Goal: Ask a question

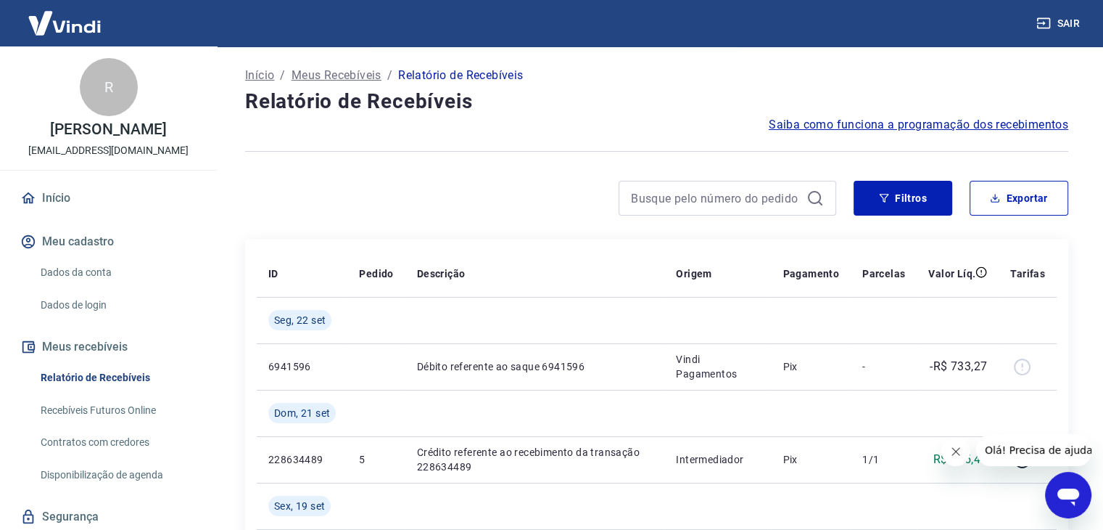
click at [1066, 490] on icon "Abrir janela de mensagens" at bounding box center [1069, 496] width 22 height 17
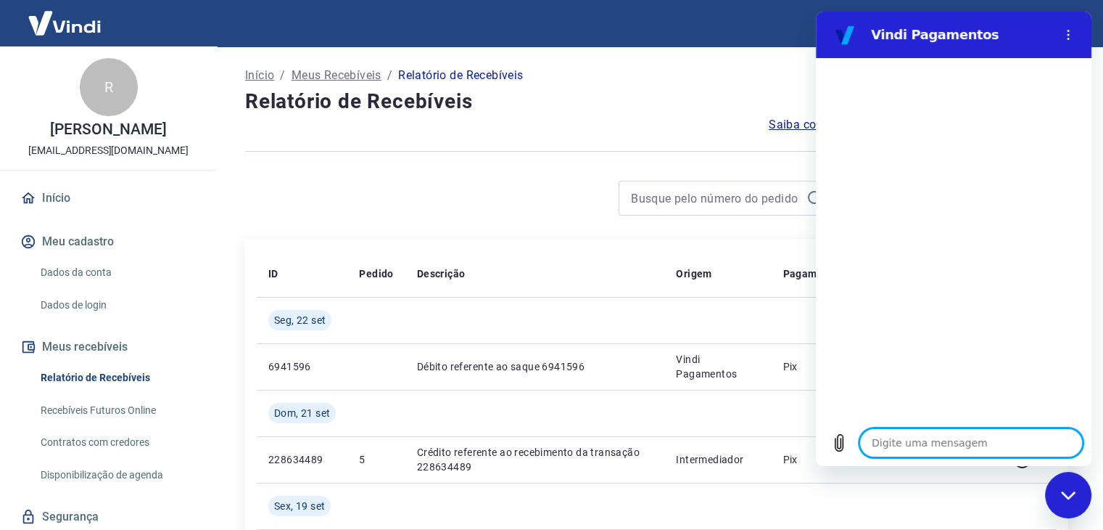
type textarea "x"
type textarea "o"
type textarea "x"
type textarea "ol"
type textarea "x"
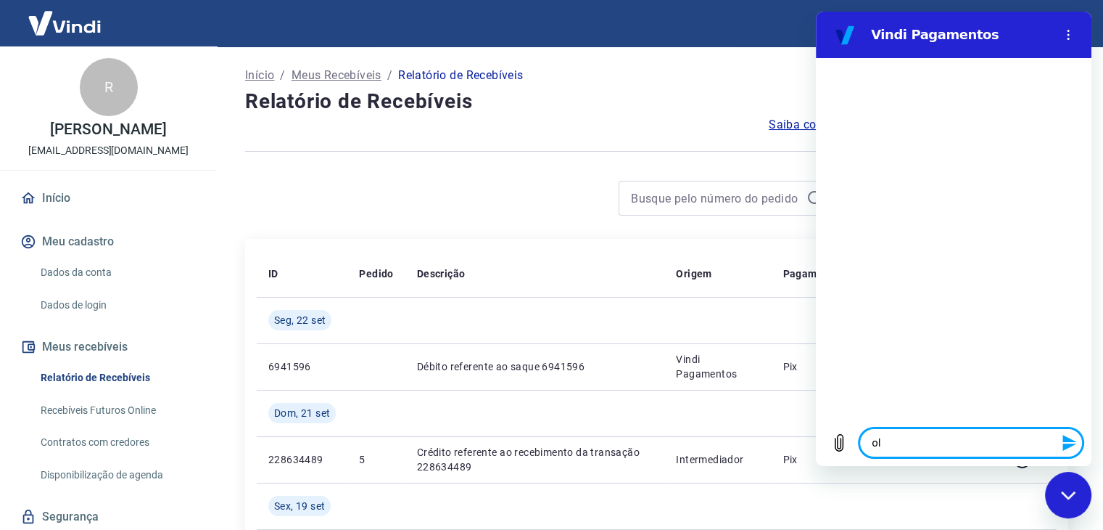
type textarea "olá"
type textarea "x"
type textarea "olá"
type textarea "x"
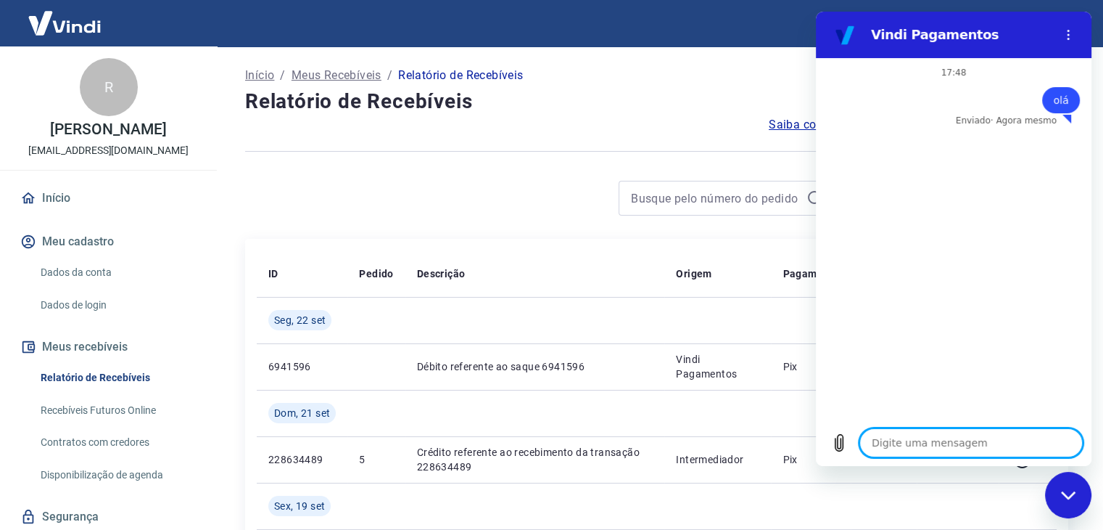
type textarea "f"
type textarea "x"
type textarea "fa"
type textarea "x"
type textarea "fal"
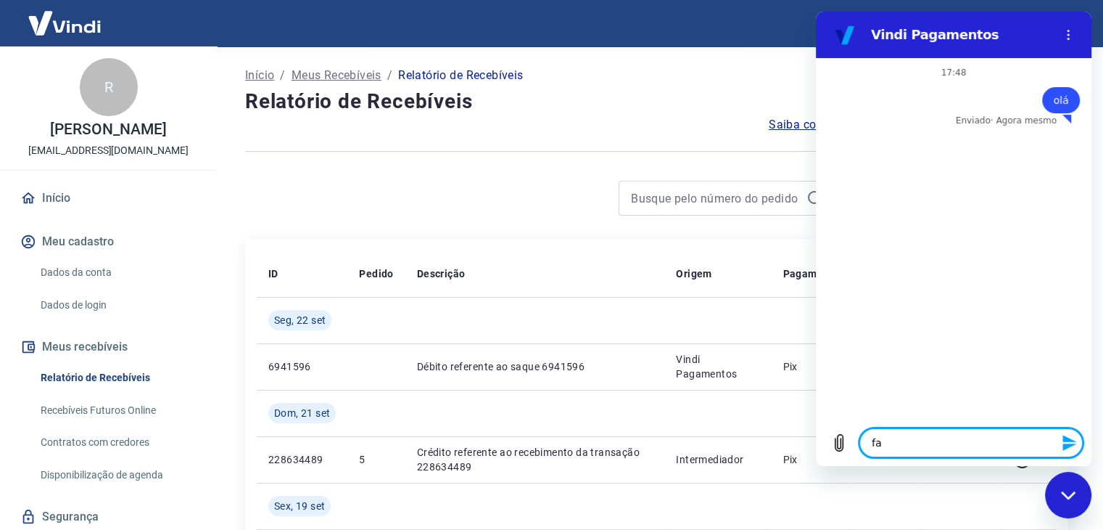
type textarea "x"
type textarea "fala"
type textarea "x"
type textarea "falar"
type textarea "x"
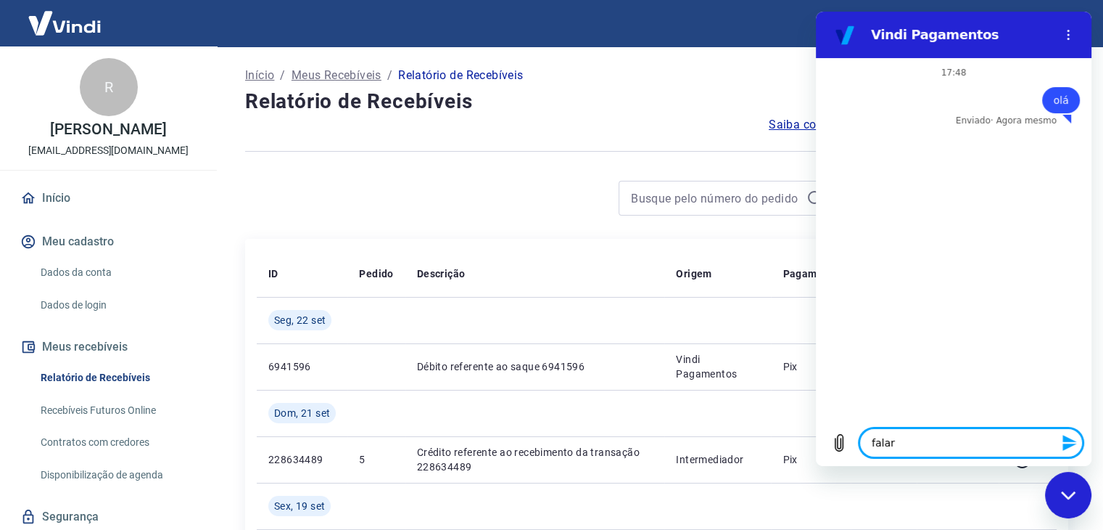
type textarea "falar"
type textarea "x"
type textarea "falar c"
type textarea "x"
type textarea "falar co"
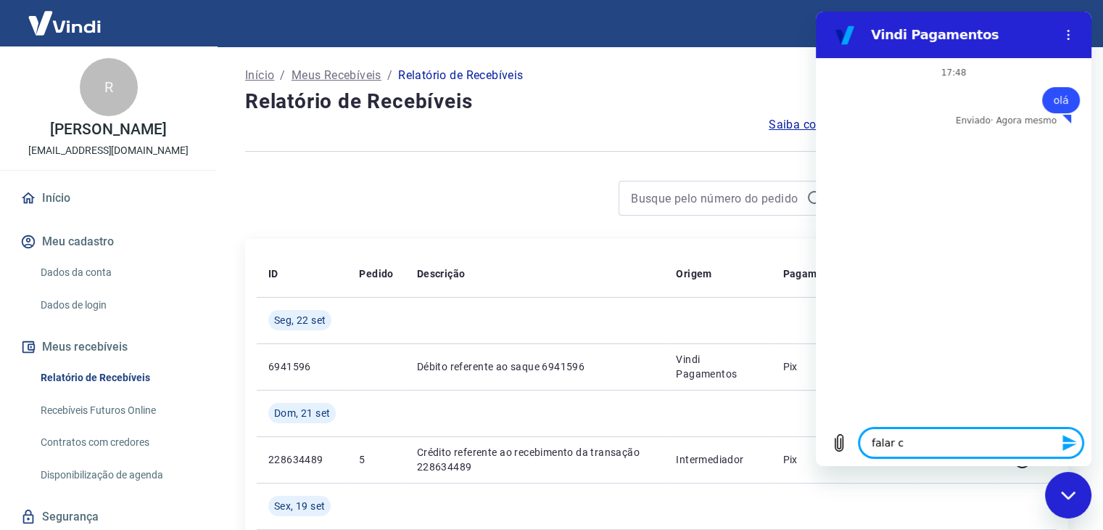
type textarea "x"
type textarea "falar com"
type textarea "x"
type textarea "falar com"
type textarea "x"
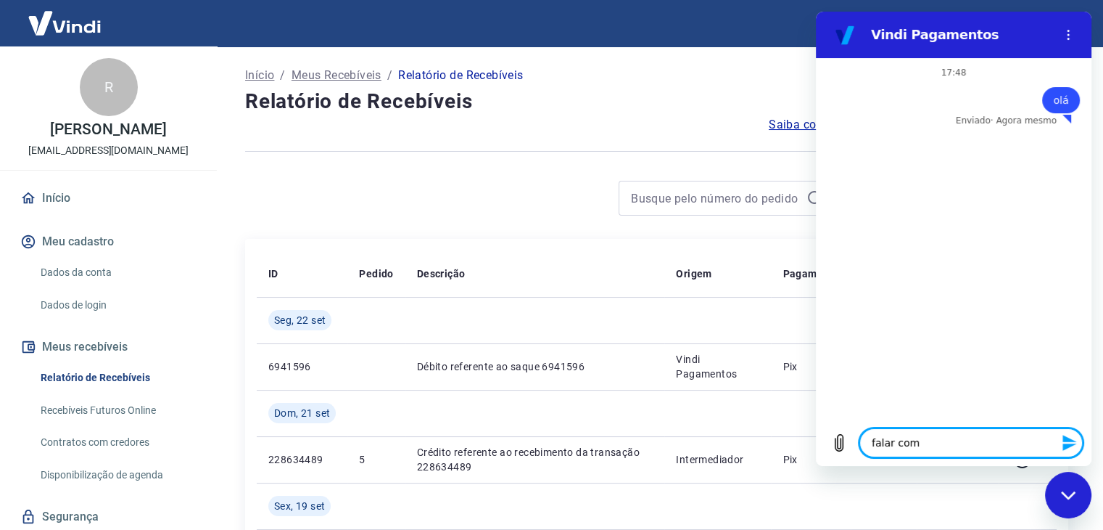
type textarea "falar com a"
type textarea "x"
type textarea "falar com at"
type textarea "x"
type textarea "falar com ate"
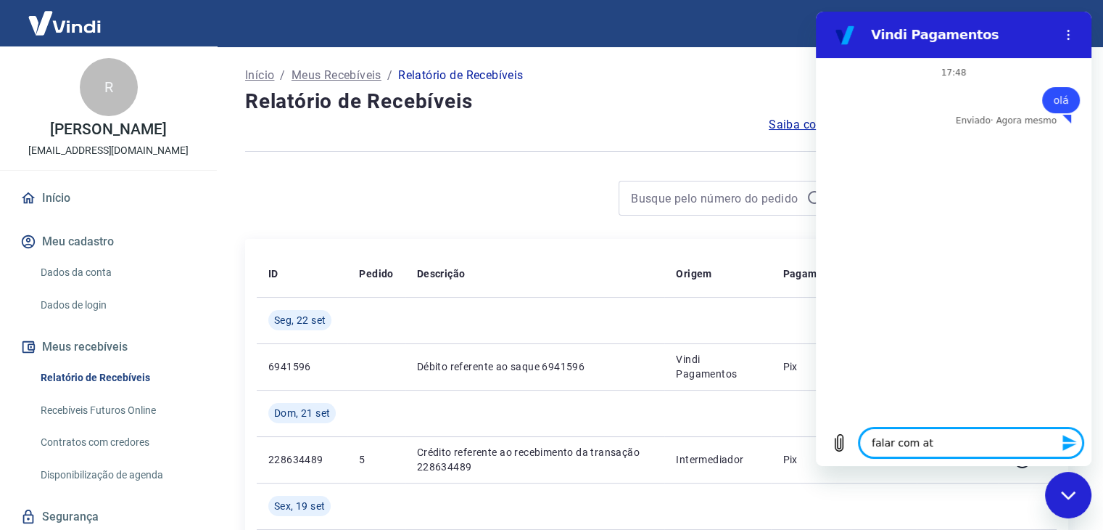
type textarea "x"
type textarea "falar com [GEOGRAPHIC_DATA]"
type textarea "x"
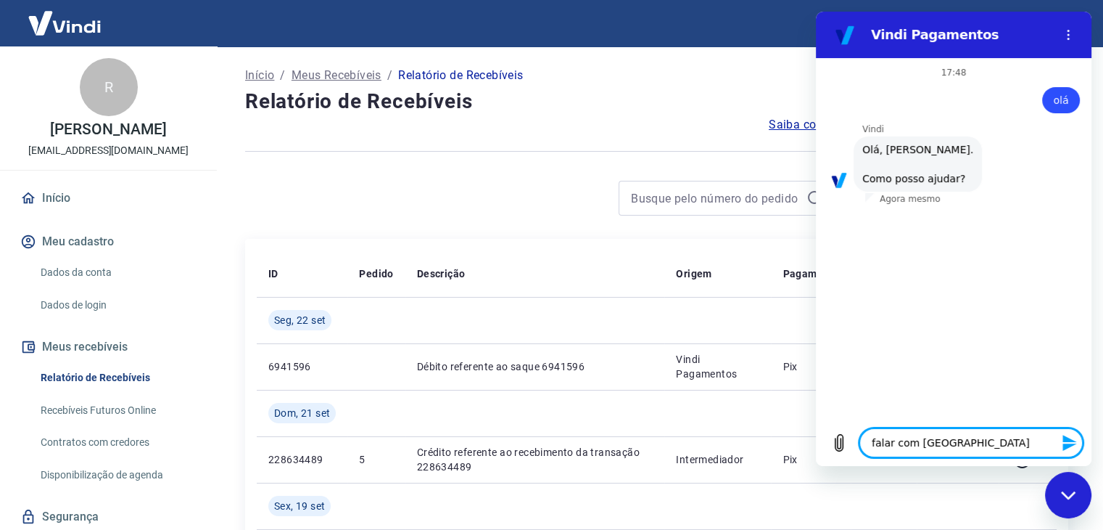
type textarea "falar com atent"
type textarea "x"
type textarea "falar com [GEOGRAPHIC_DATA]"
type textarea "x"
type textarea "falar com atend"
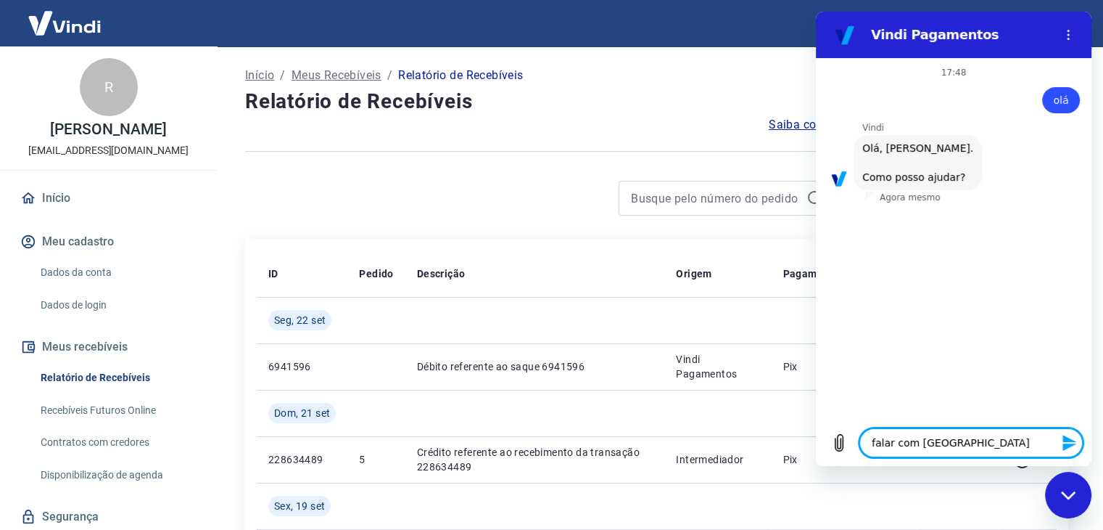
type textarea "x"
type textarea "falar com atende"
type textarea "x"
type textarea "falar com atenden"
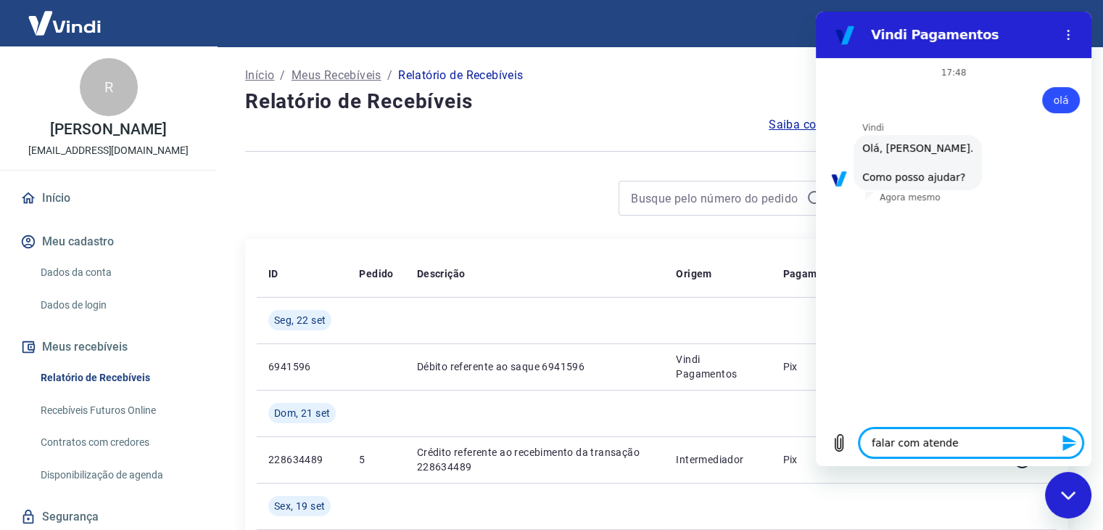
type textarea "x"
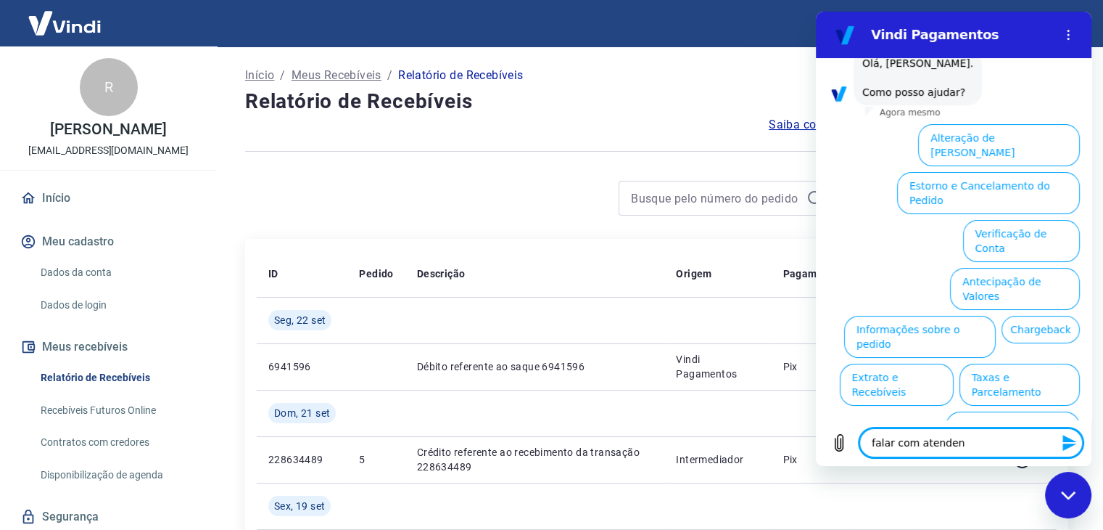
type textarea "falar com atendent"
type textarea "x"
type textarea "falar com atendente"
type textarea "x"
type textarea "falar com atendente"
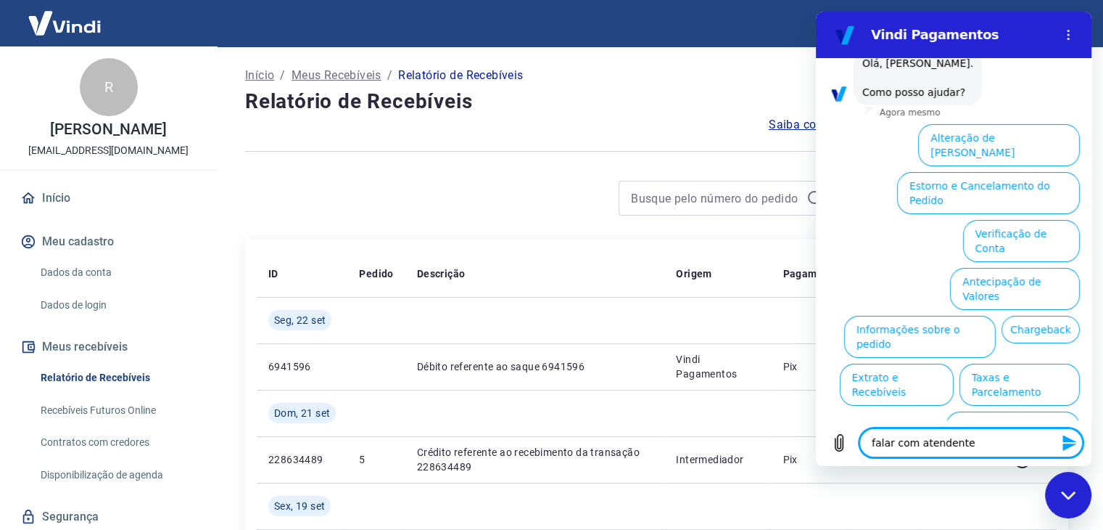
type textarea "x"
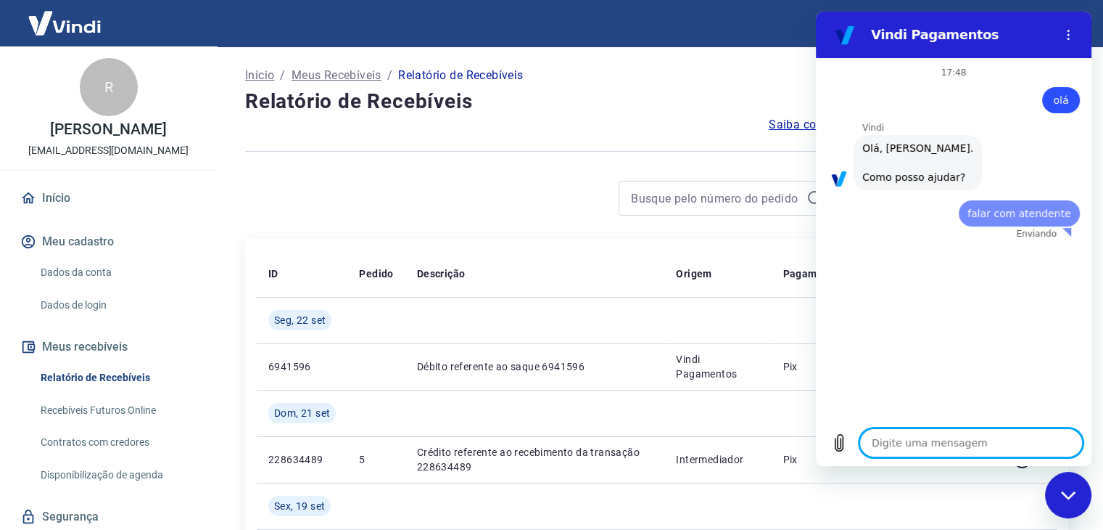
type textarea "x"
type textarea "a"
type textarea "x"
type textarea "an"
type textarea "x"
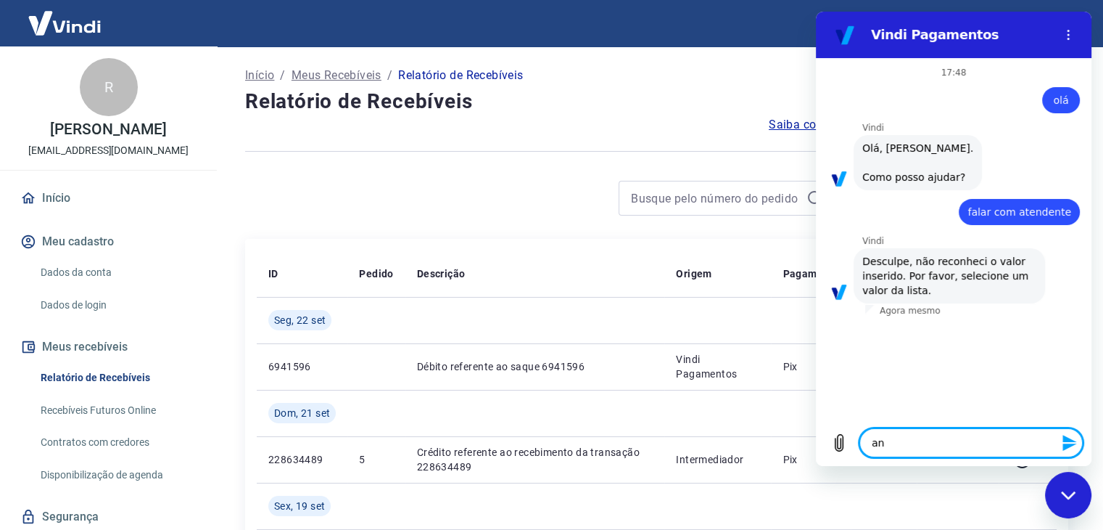
type textarea "ant"
type textarea "x"
type textarea "ante"
type textarea "x"
type textarea "ant"
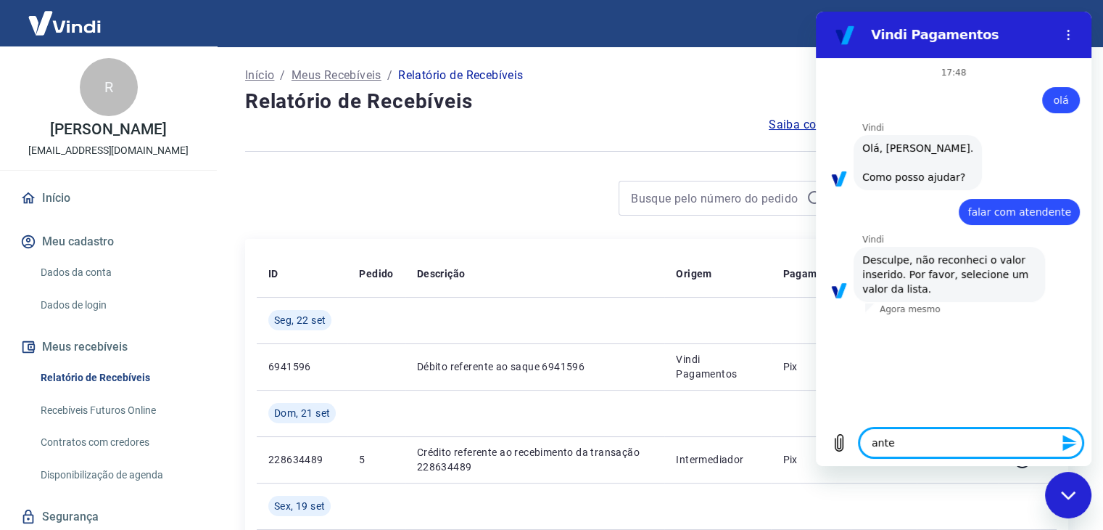
type textarea "x"
type textarea "an"
type textarea "x"
type textarea "a"
type textarea "x"
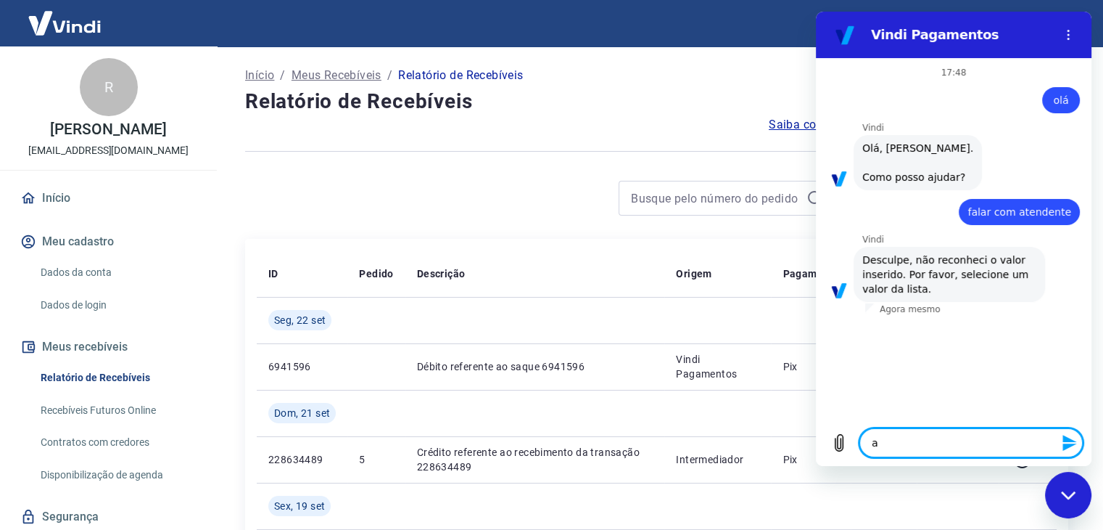
type textarea "at"
type textarea "x"
type textarea "ate"
type textarea "x"
type textarea "aten"
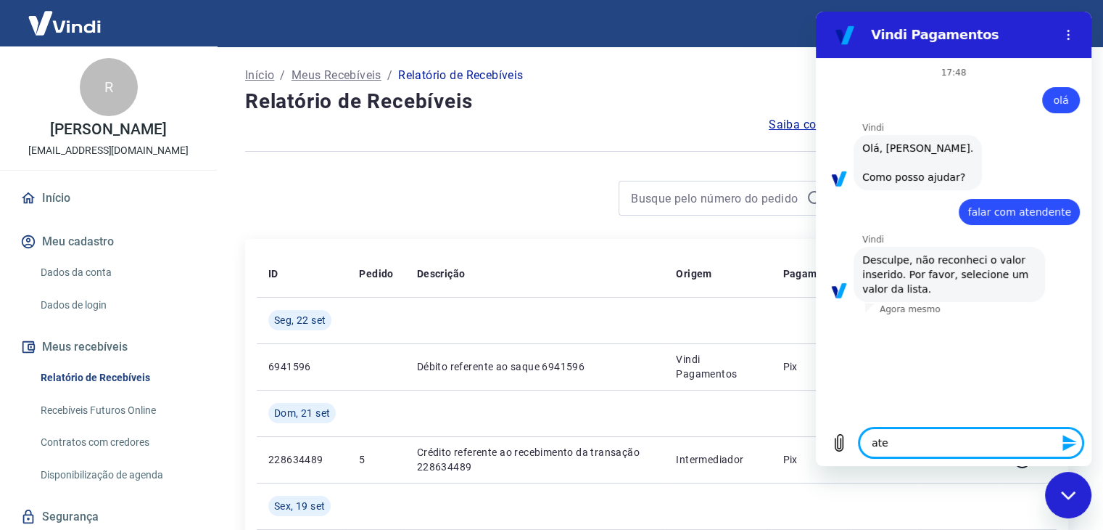
type textarea "x"
type textarea "atend"
type textarea "x"
type textarea "atendi"
type textarea "x"
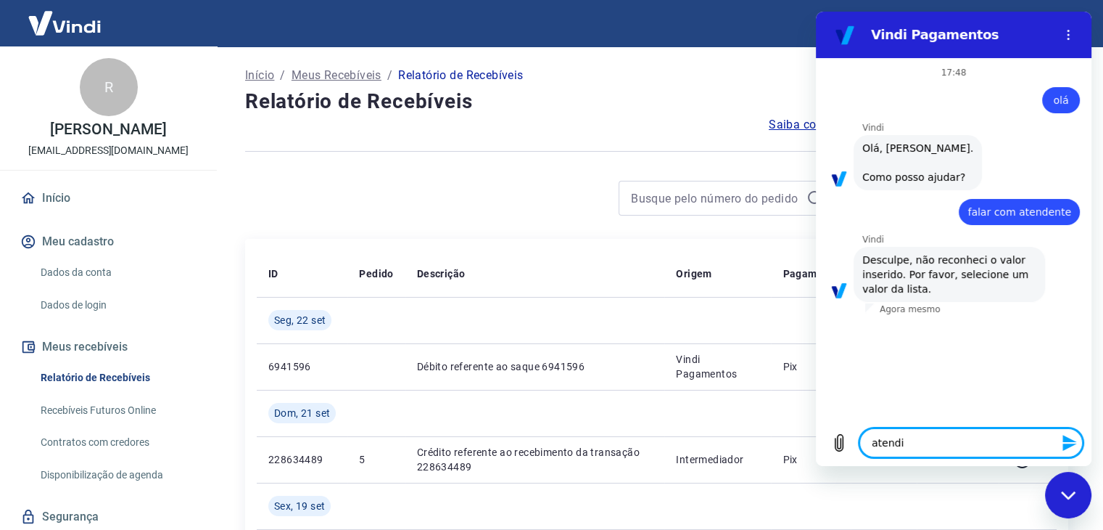
type textarea "atendim"
type textarea "x"
type textarea "atendime"
type textarea "x"
type textarea "atendimen"
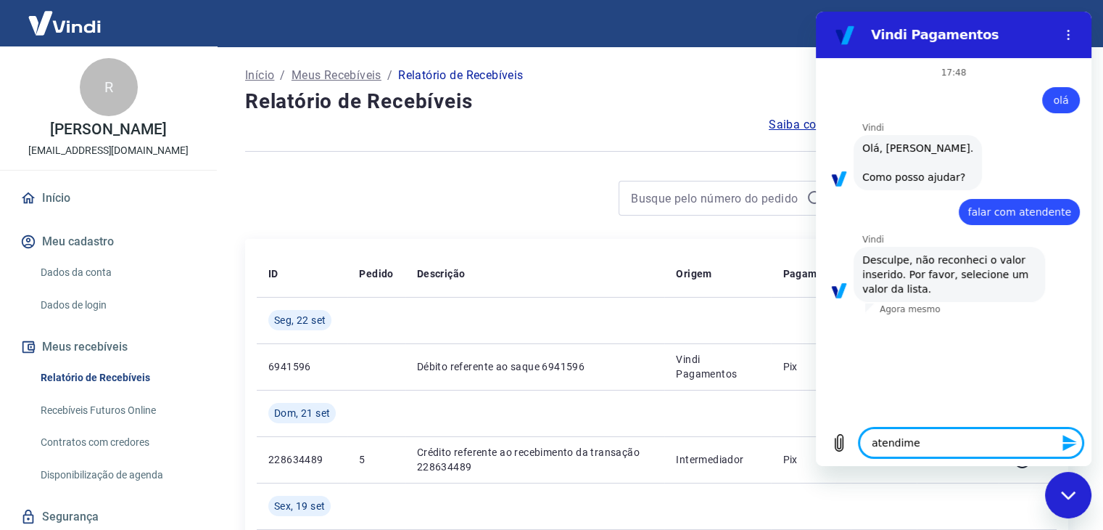
type textarea "x"
type textarea "atendiment"
type textarea "x"
type textarea "atendimento"
type textarea "x"
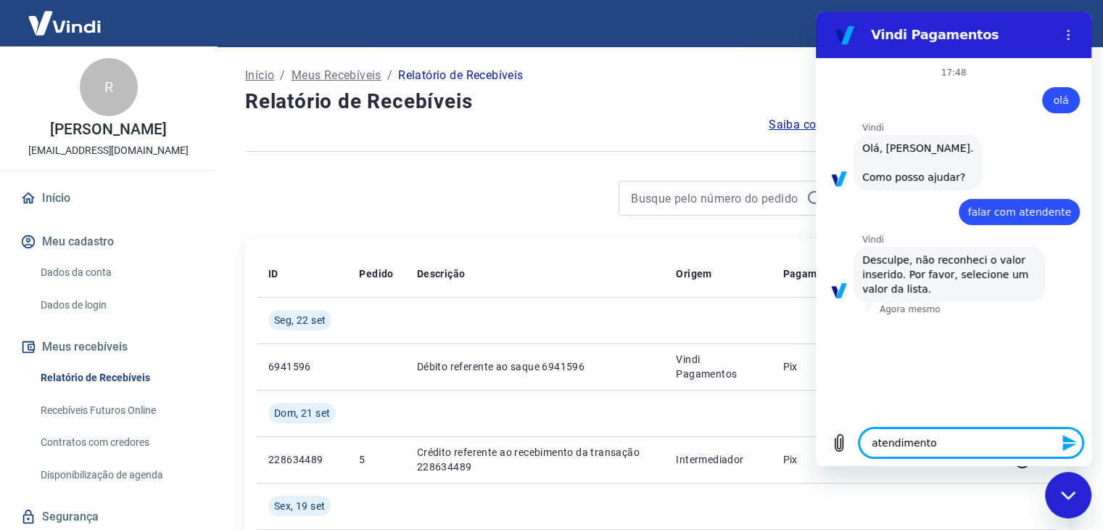
type textarea "atendimento"
type textarea "x"
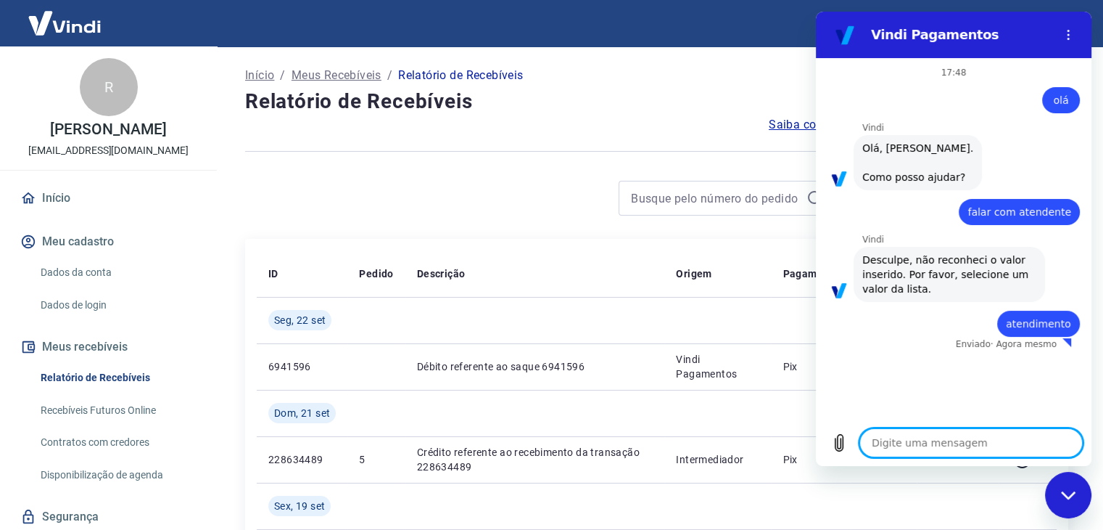
type textarea "f"
type textarea "x"
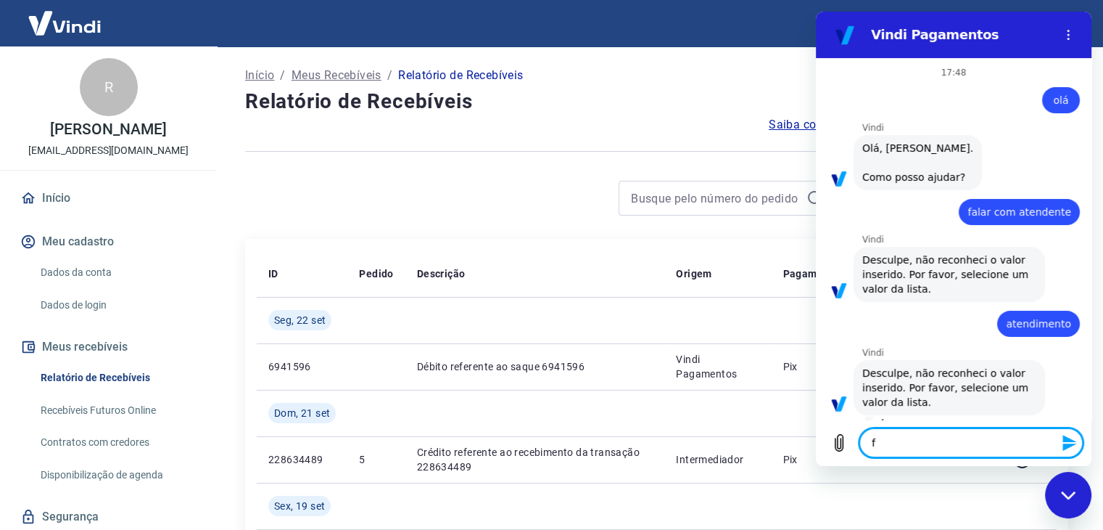
type textarea "fa"
type textarea "x"
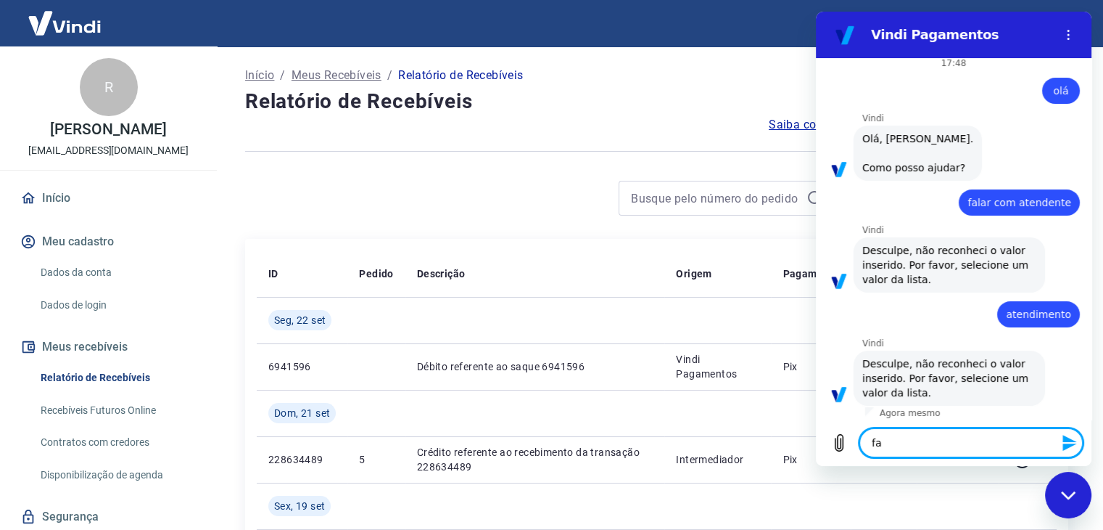
type textarea "fal"
type textarea "x"
type textarea "fala"
type textarea "x"
type textarea "falar"
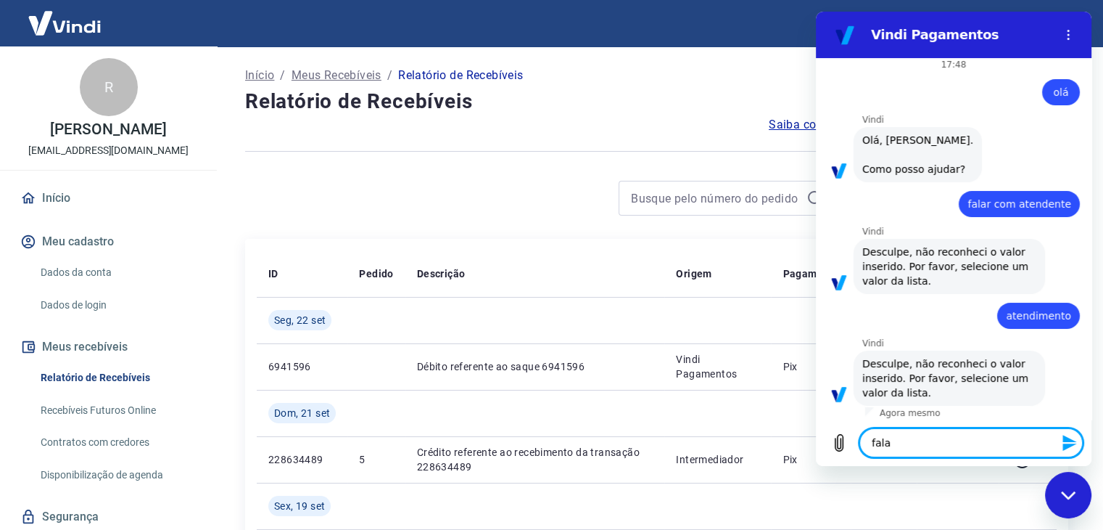
type textarea "x"
type textarea "falar"
type textarea "x"
type textarea "falar c"
type textarea "x"
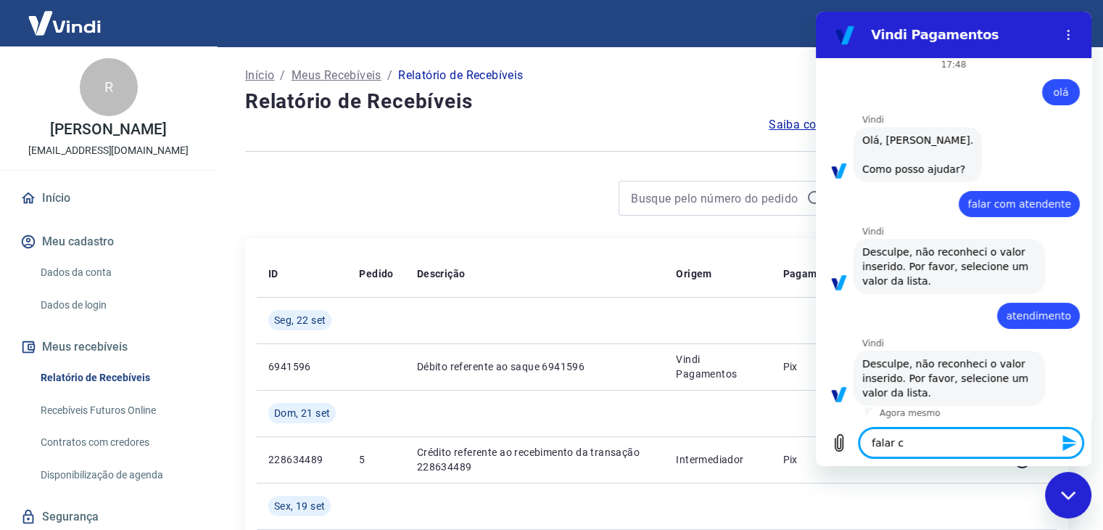
scroll to position [11, 0]
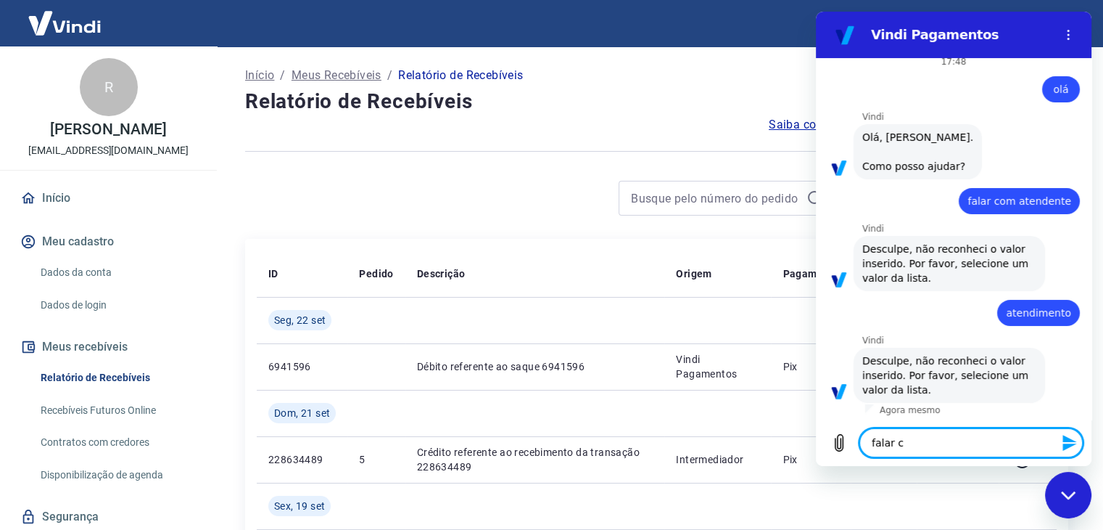
type textarea "falar co"
type textarea "x"
type textarea "falar com"
type textarea "x"
type textarea "falar com"
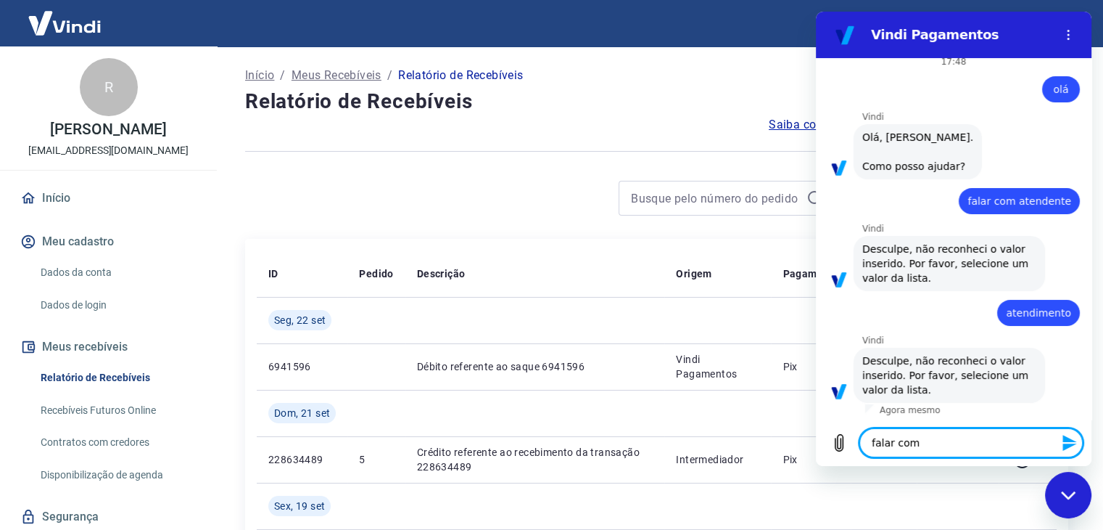
type textarea "x"
type textarea "falar com a"
type textarea "x"
type textarea "falar com at"
type textarea "x"
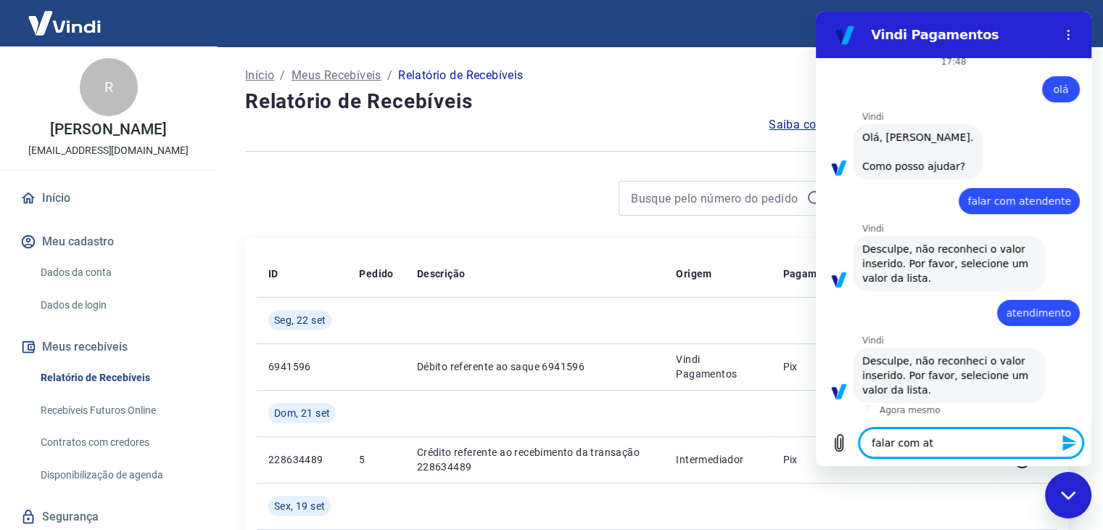
type textarea "falar com ate"
type textarea "x"
type textarea "falar com [GEOGRAPHIC_DATA]"
type textarea "x"
type textarea "falar com atend"
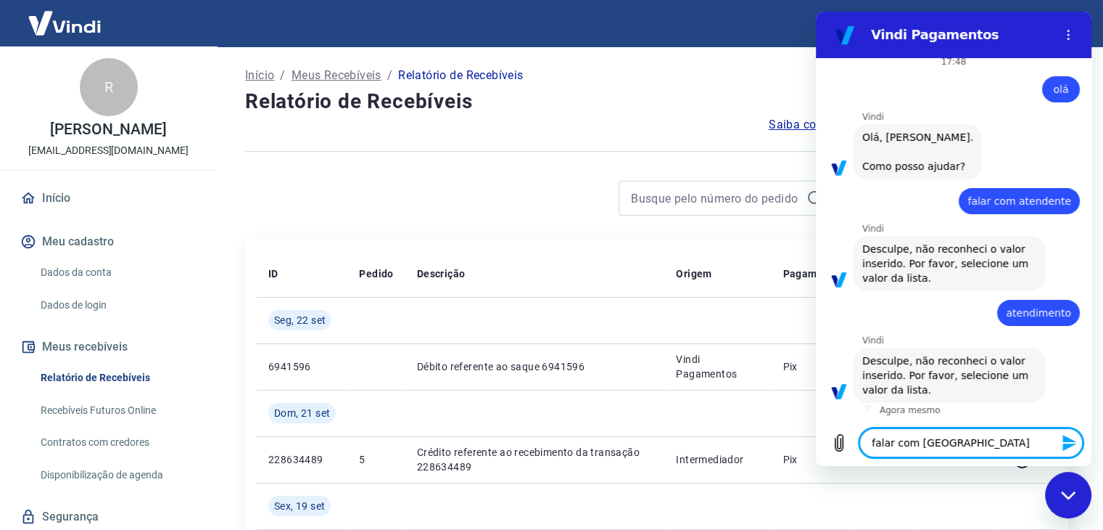
type textarea "x"
type textarea "falar com atendt"
type textarea "x"
type textarea "falar com atendte"
type textarea "x"
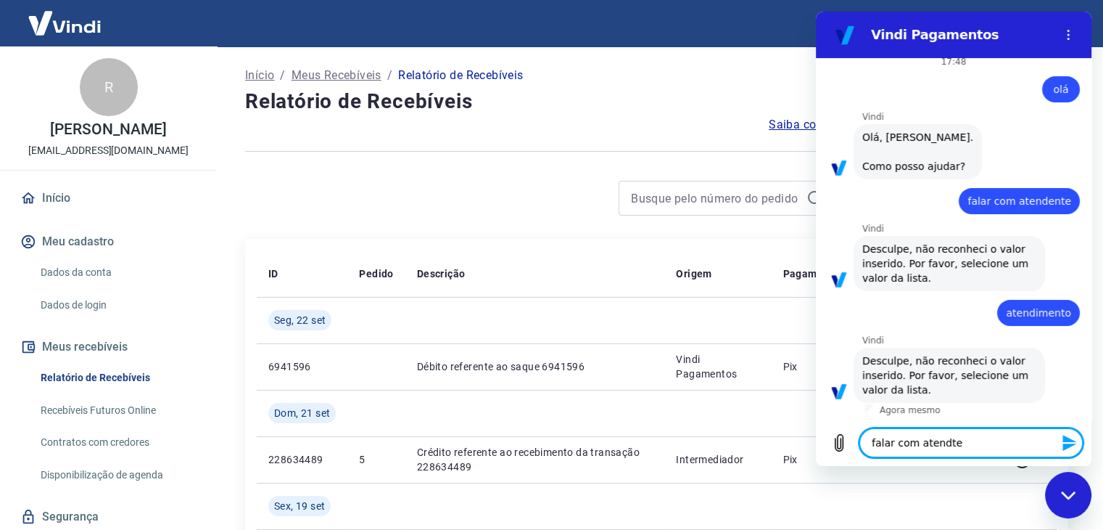
type textarea "falar com atendten"
type textarea "x"
type textarea "falar com atendte"
type textarea "x"
type textarea "falar com atendt"
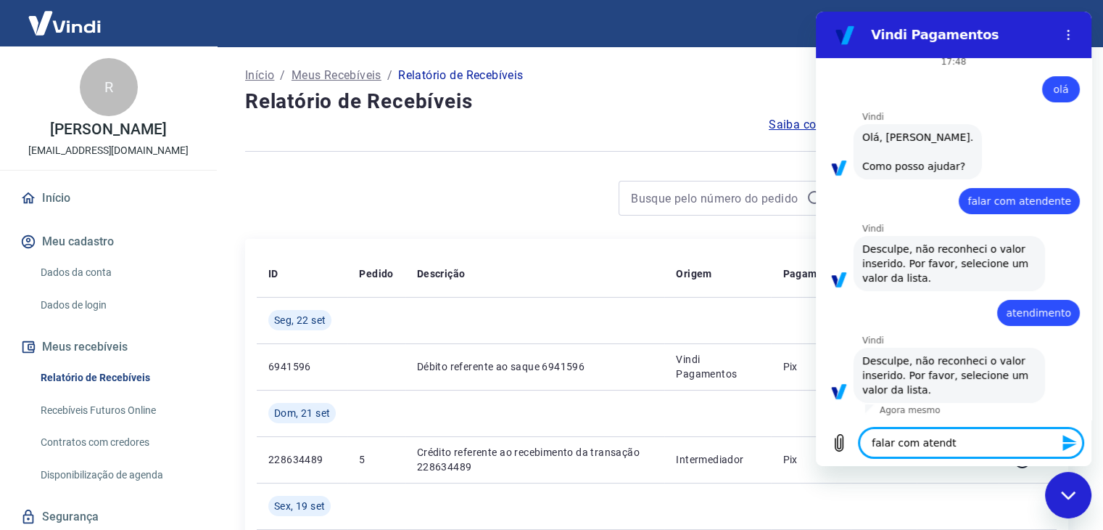
type textarea "x"
type textarea "falar com atend"
type textarea "x"
type textarea "falar com atende"
type textarea "x"
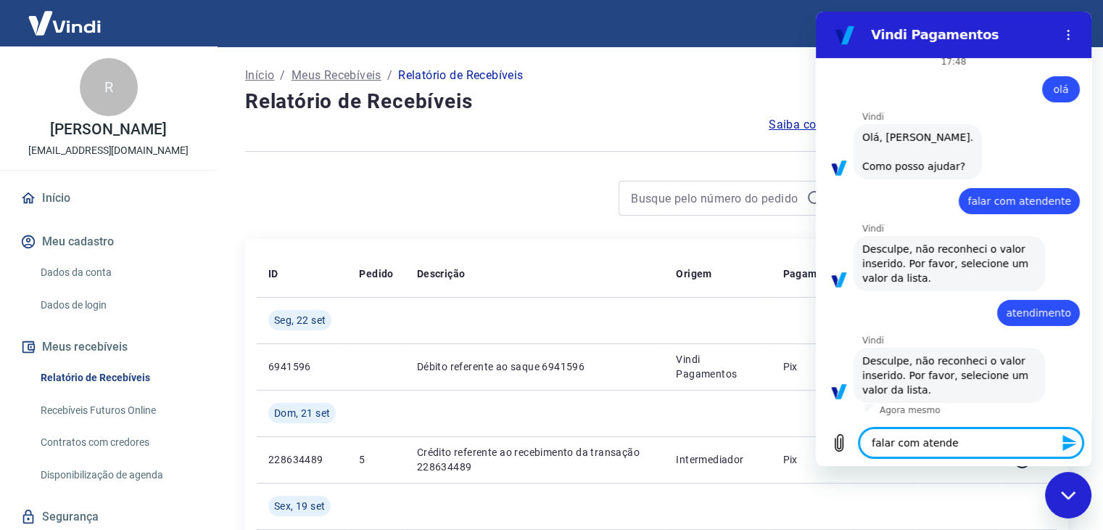
type textarea "falar com atenden"
type textarea "x"
type textarea "falar com atendent"
type textarea "x"
type textarea "falar com atendente"
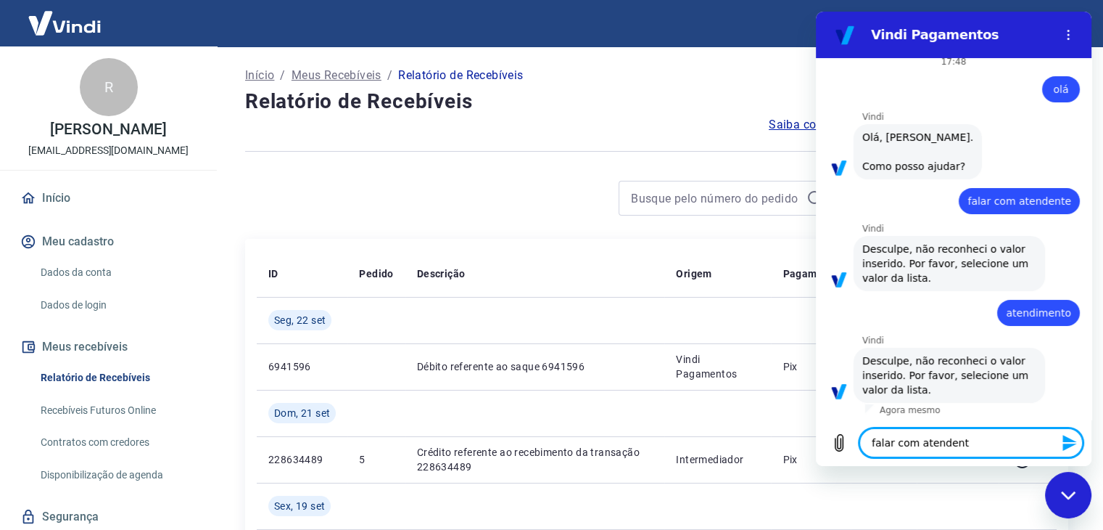
type textarea "x"
type textarea "falar com atendente"
type textarea "x"
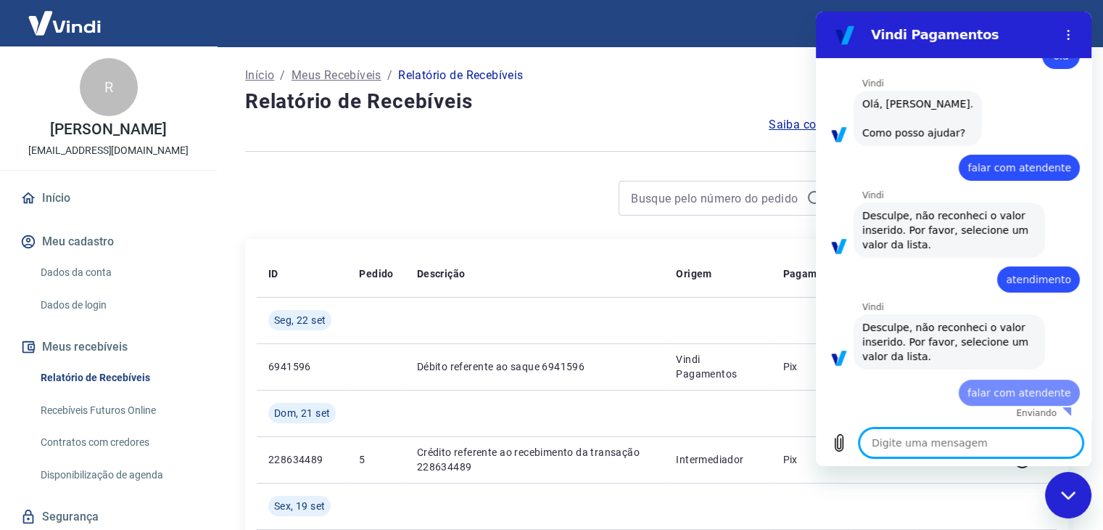
type textarea "x"
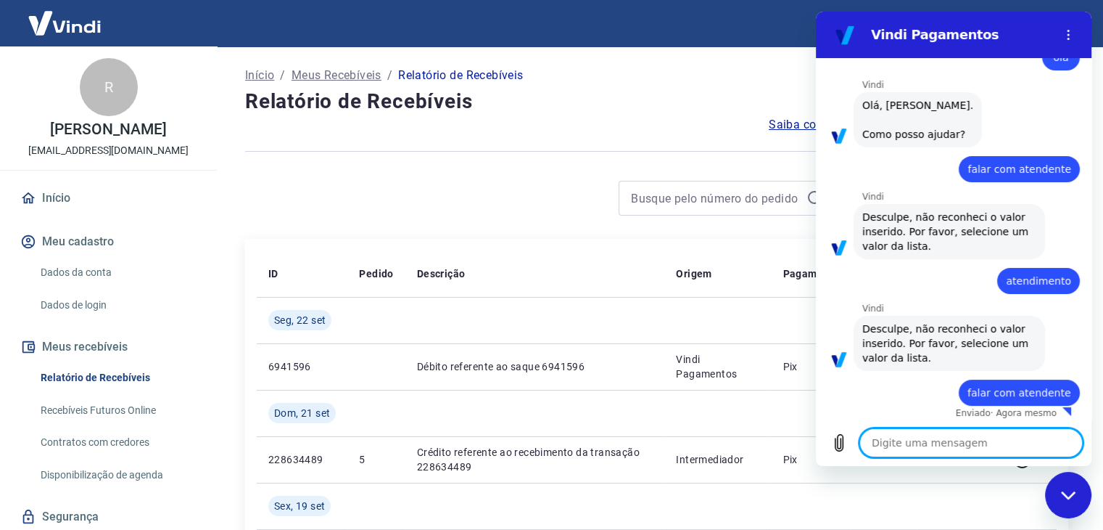
type textarea "f"
type textarea "x"
type textarea "fa"
type textarea "x"
type textarea "fal"
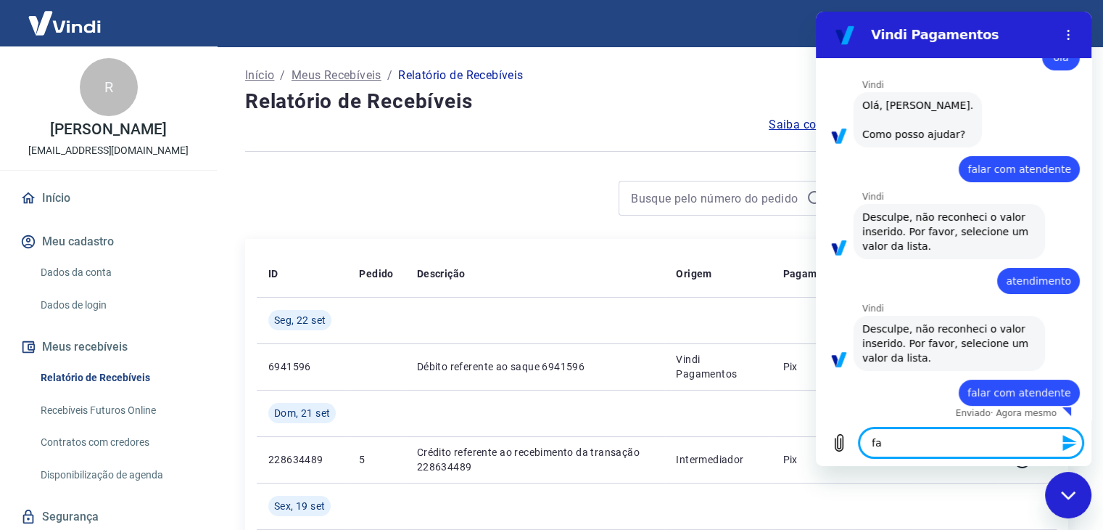
type textarea "x"
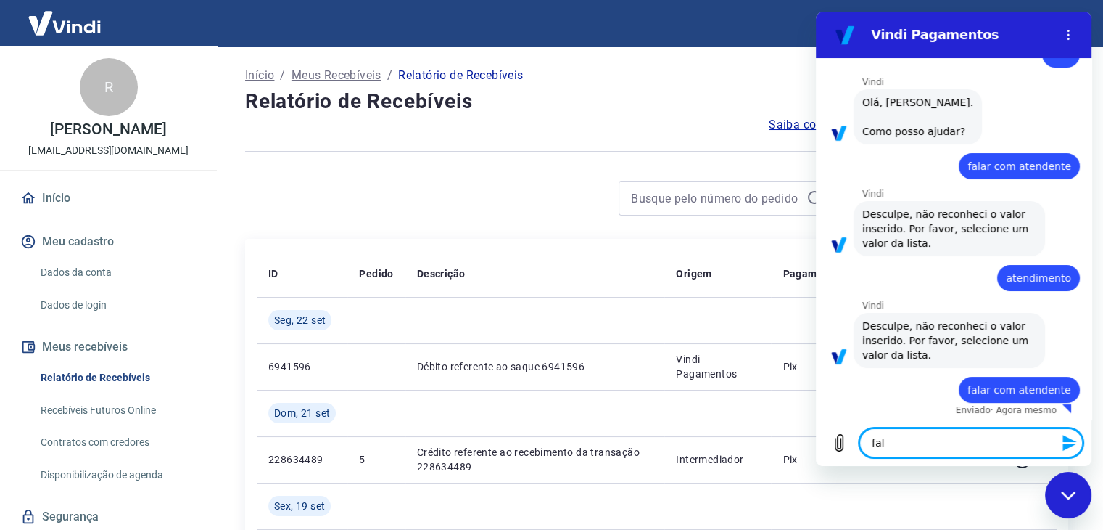
type textarea "fala"
type textarea "x"
type textarea "falan"
type textarea "x"
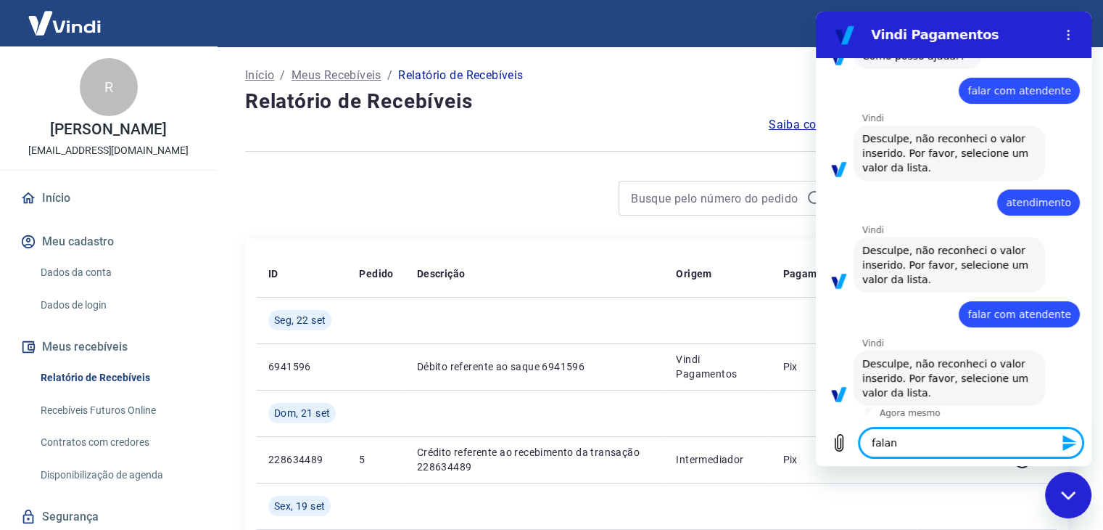
type textarea "[MEDICAL_DATA]"
type textarea "x"
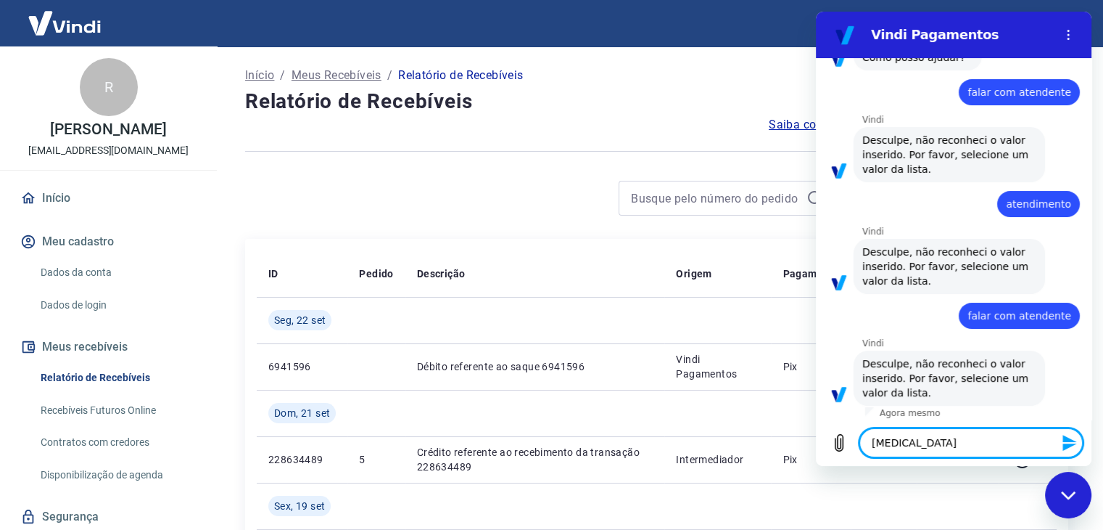
type textarea "falan"
type textarea "x"
type textarea "fala"
type textarea "x"
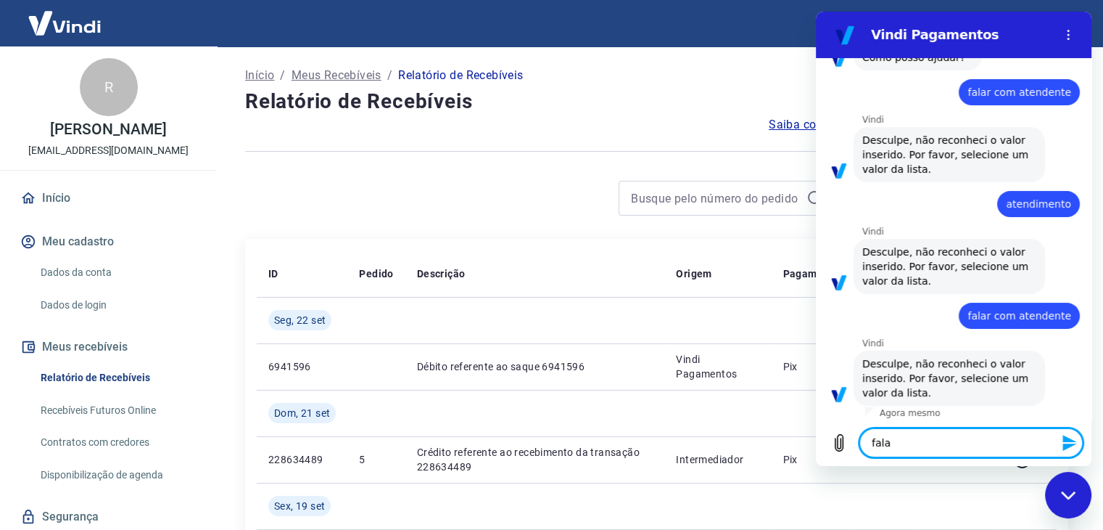
type textarea "falar"
type textarea "x"
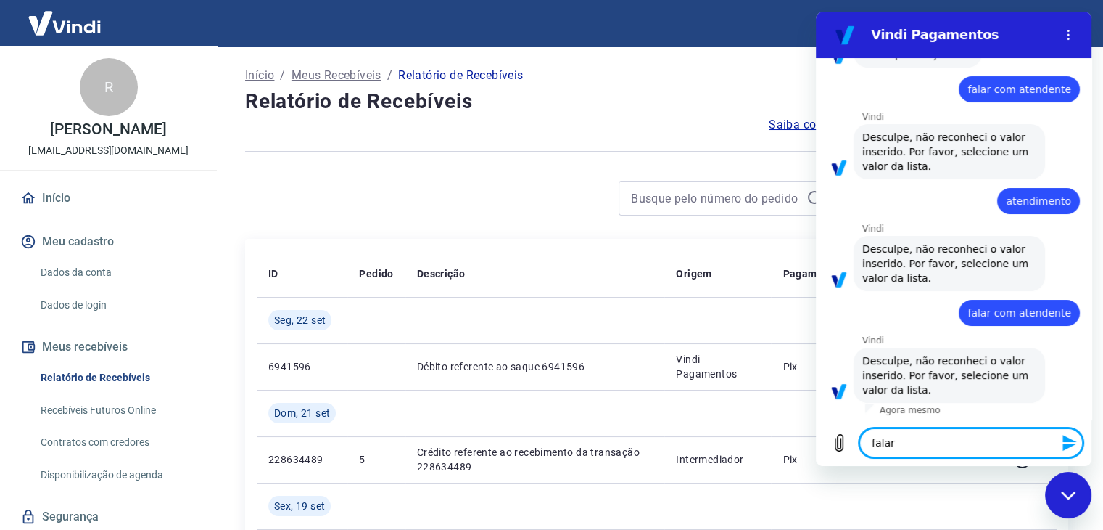
type textarea "falar"
type textarea "x"
type textarea "falar c"
type textarea "x"
type textarea "falar co"
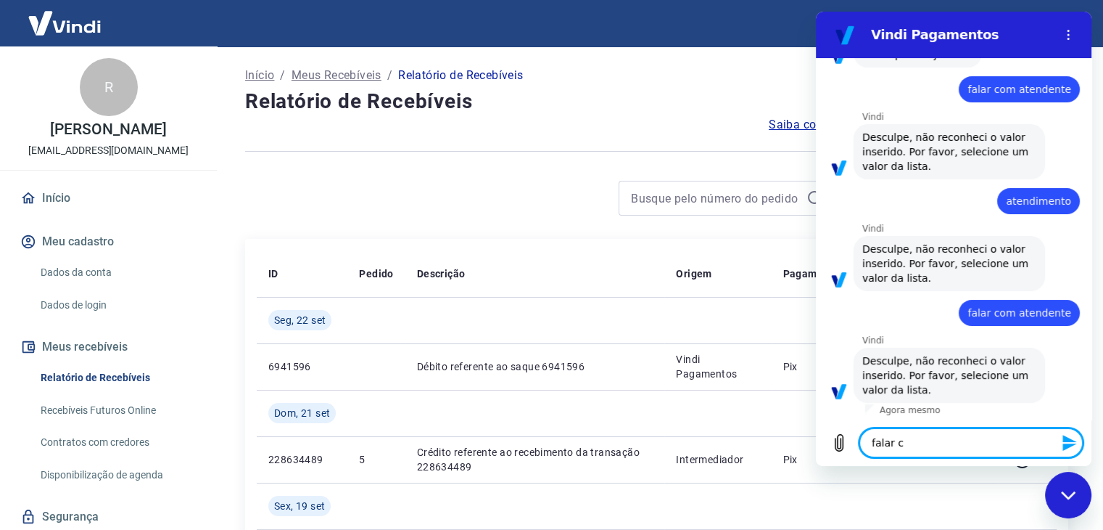
type textarea "x"
type textarea "falar com"
type textarea "x"
type textarea "falar com"
type textarea "x"
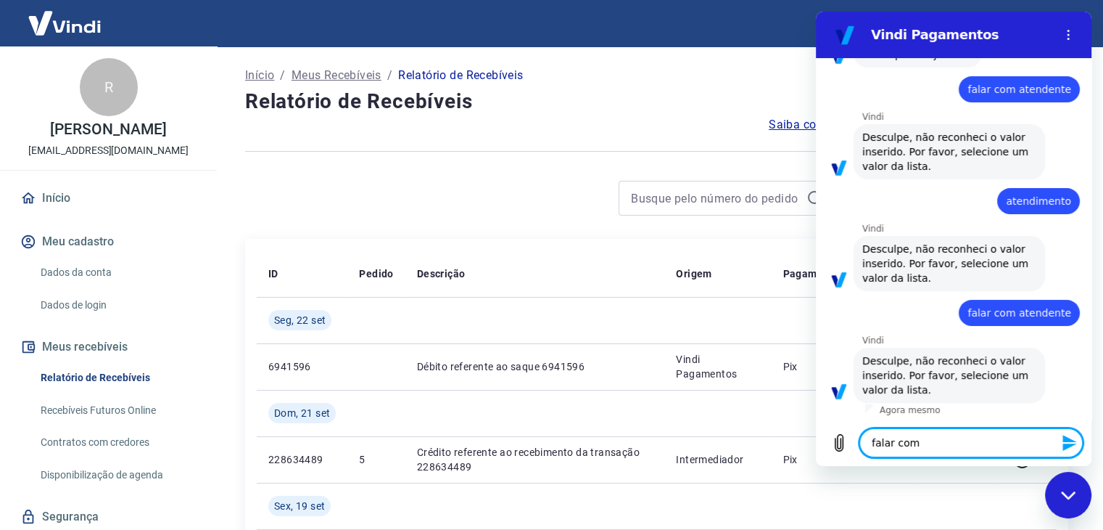
type textarea "falar com a"
type textarea "x"
type textarea "falar com at"
type textarea "x"
type textarea "falar com ate"
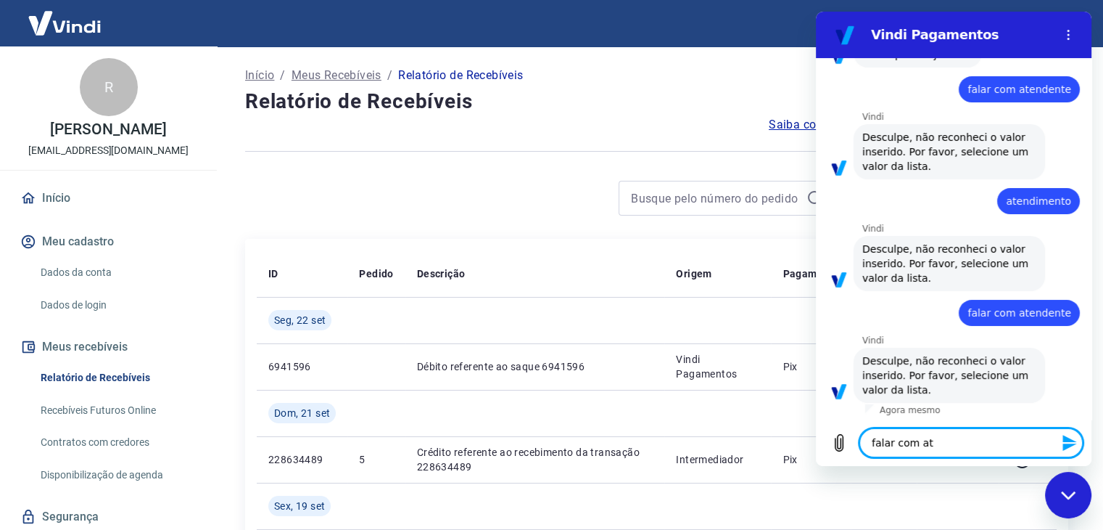
type textarea "x"
type textarea "falar com [GEOGRAPHIC_DATA]"
type textarea "x"
type textarea "falar com atend"
type textarea "x"
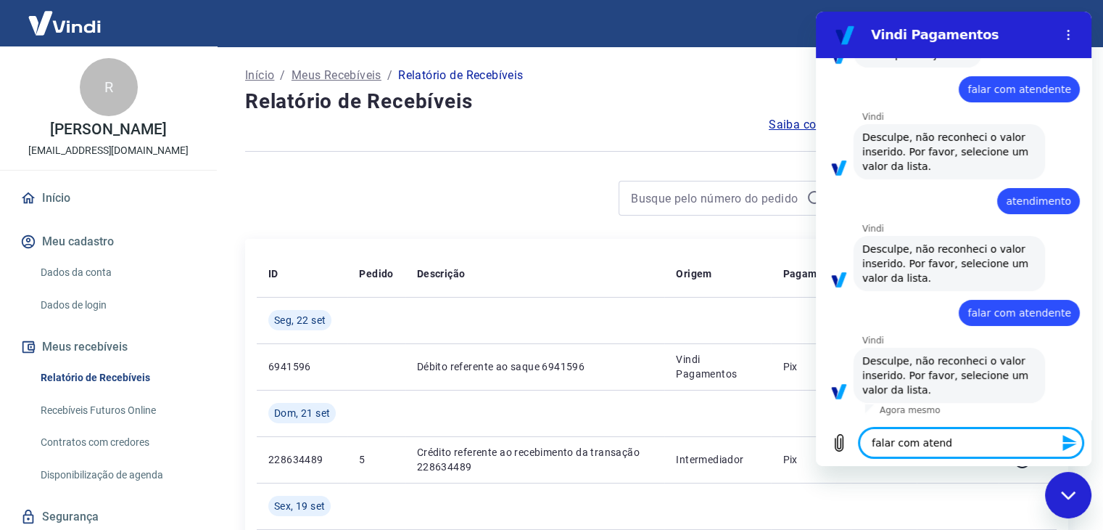
type textarea "falar com atende"
type textarea "x"
type textarea "falar com atenden"
type textarea "x"
type textarea "falar com atendent"
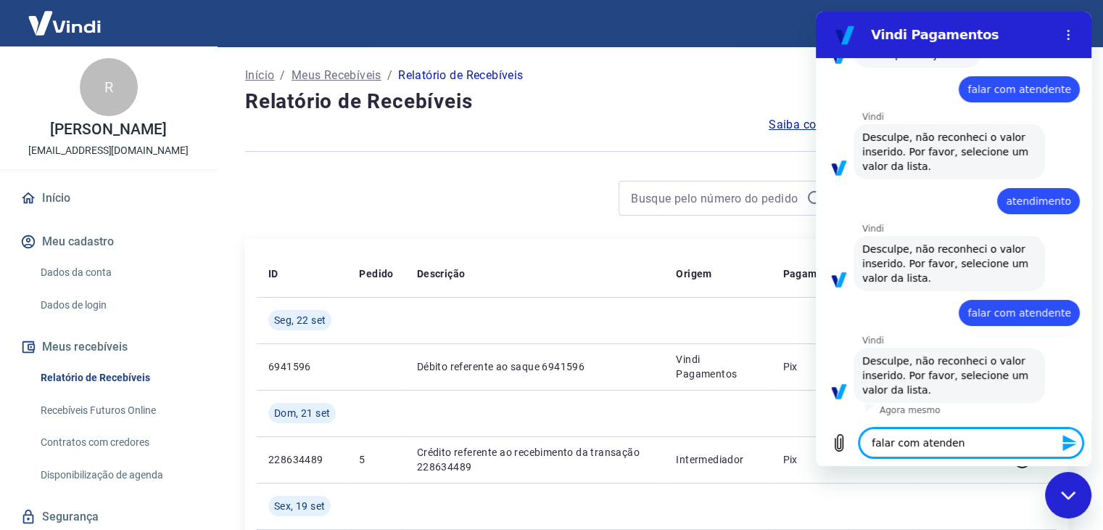
type textarea "x"
type textarea "falar com atendente"
type textarea "x"
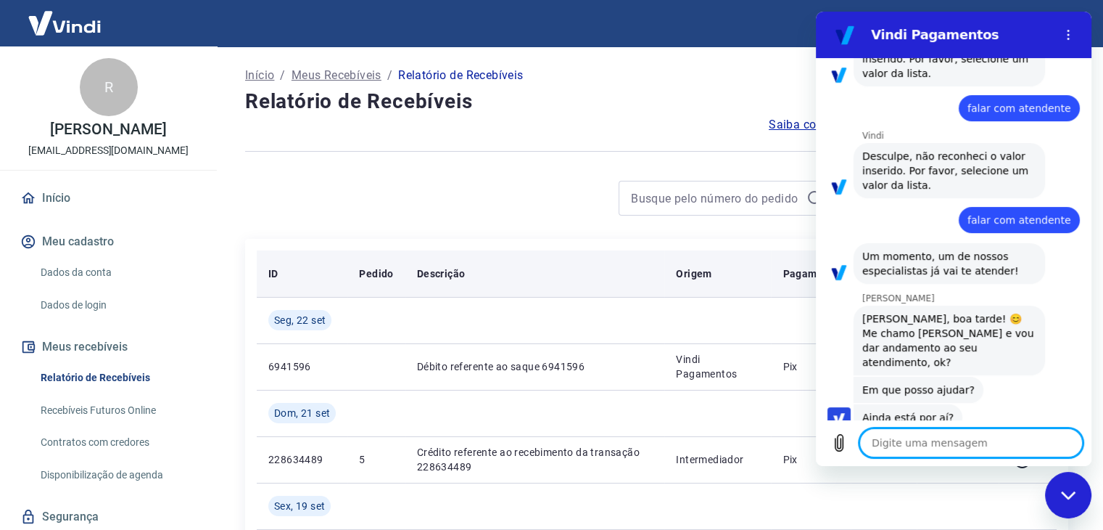
scroll to position [355, 0]
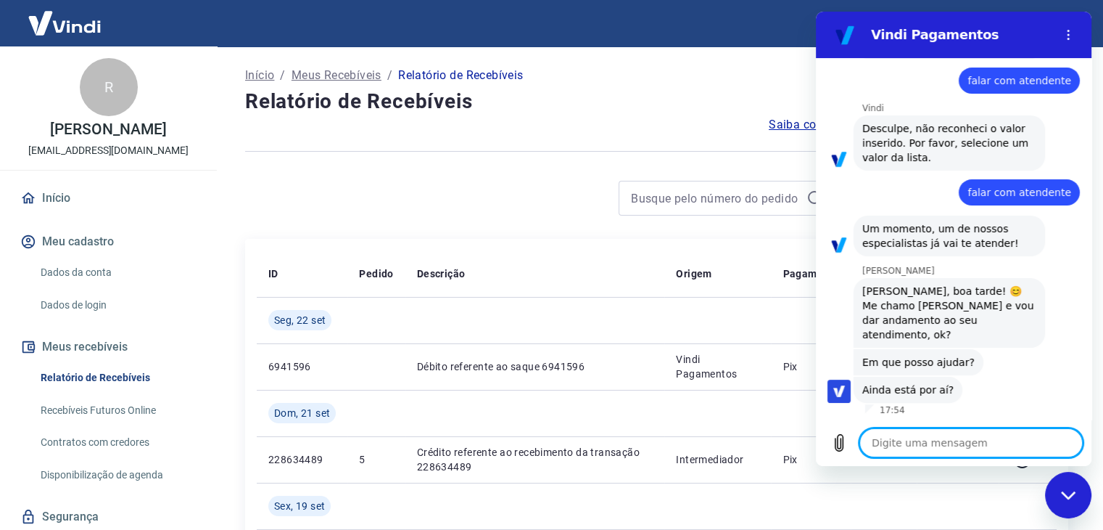
type textarea "x"
click at [987, 447] on textarea at bounding box center [971, 442] width 223 height 29
type textarea "s"
type textarea "x"
type textarea "si"
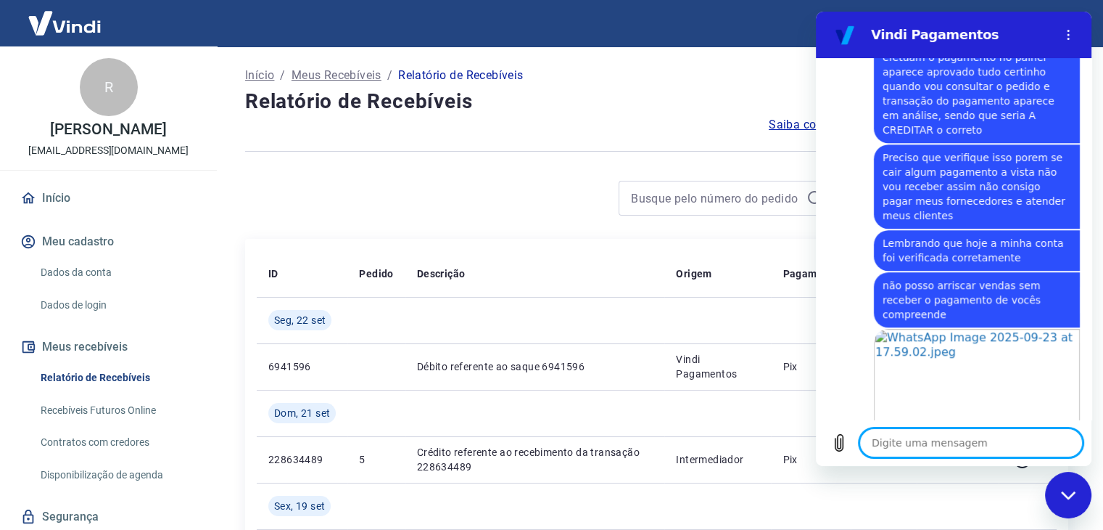
scroll to position [932, 0]
click at [939, 445] on textarea at bounding box center [971, 442] width 223 height 29
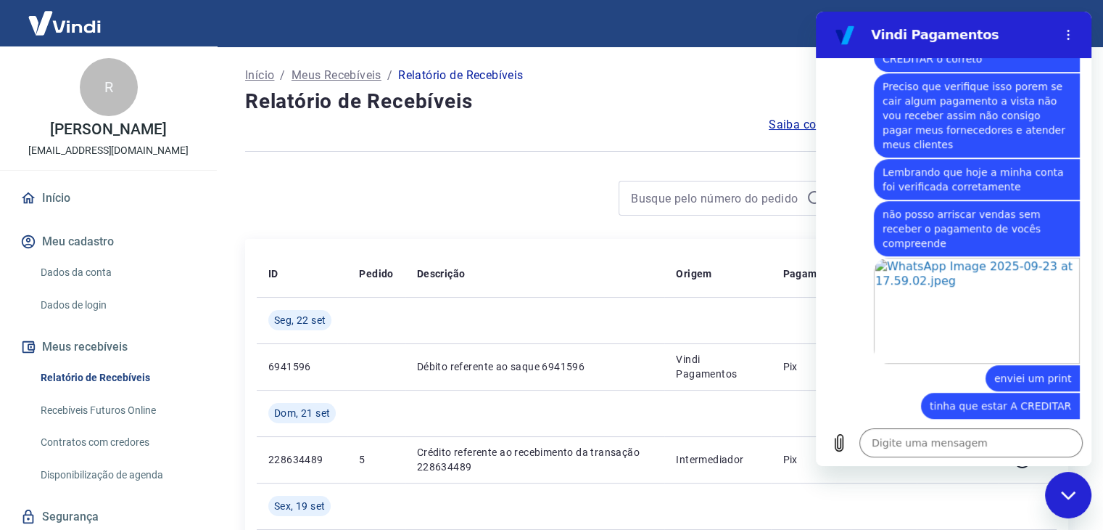
scroll to position [1392, 0]
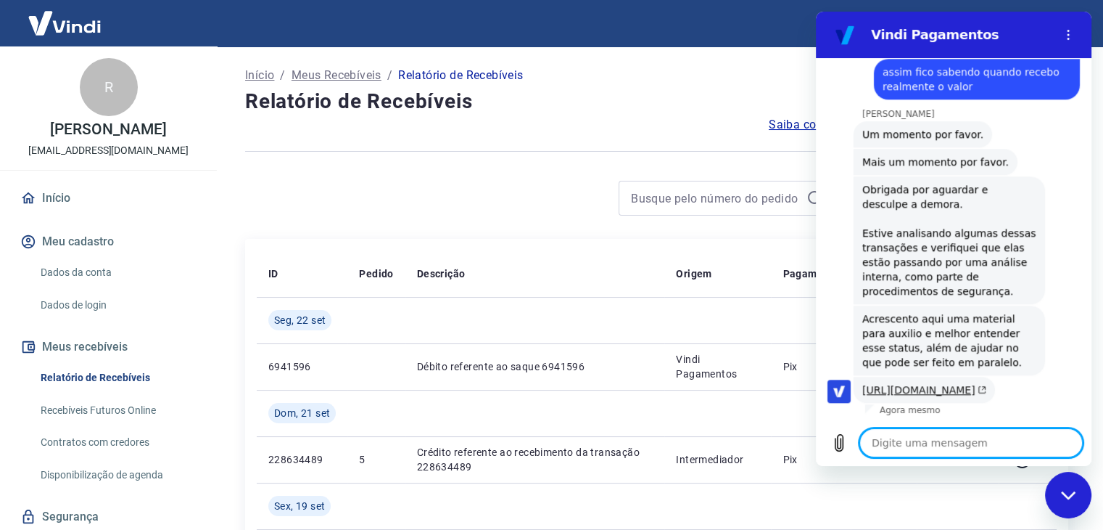
click at [928, 384] on link "[URL][DOMAIN_NAME]" at bounding box center [925, 390] width 124 height 12
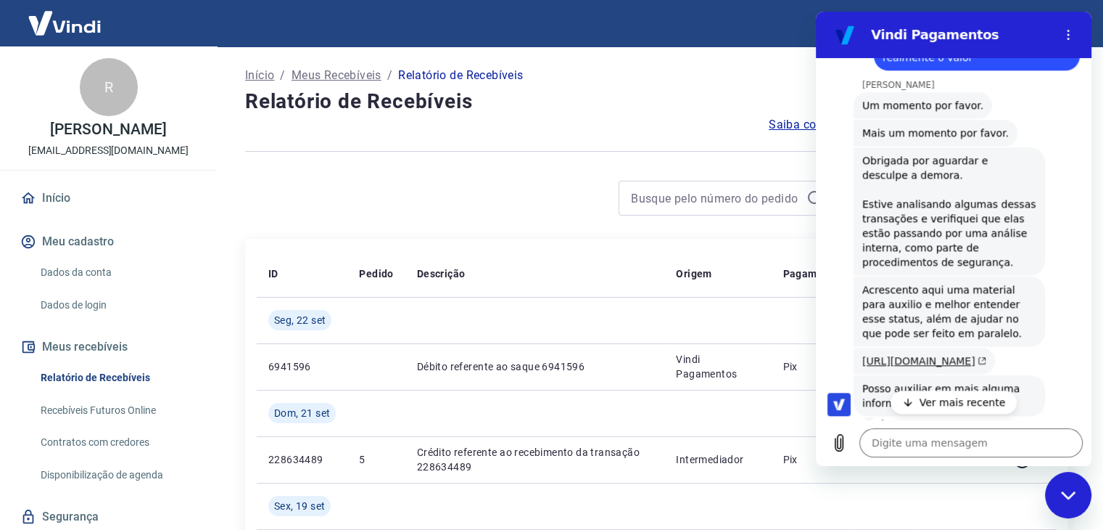
scroll to position [1434, 0]
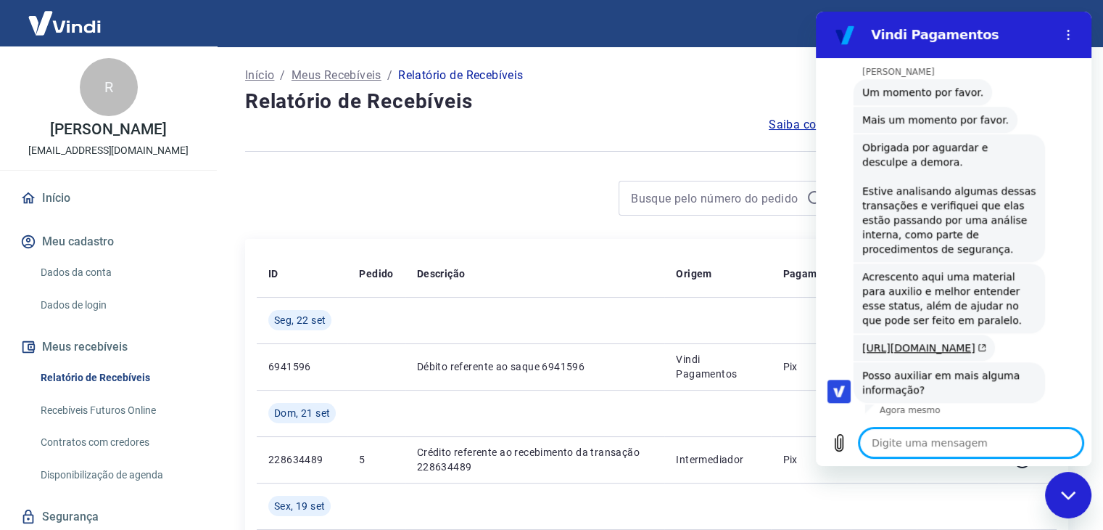
click at [919, 446] on textarea at bounding box center [971, 442] width 223 height 29
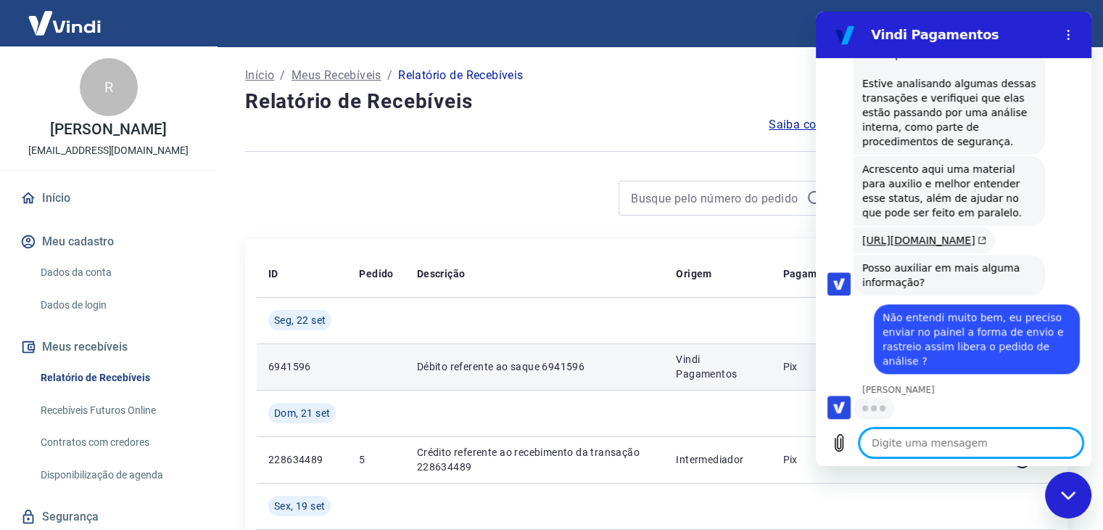
scroll to position [1540, 0]
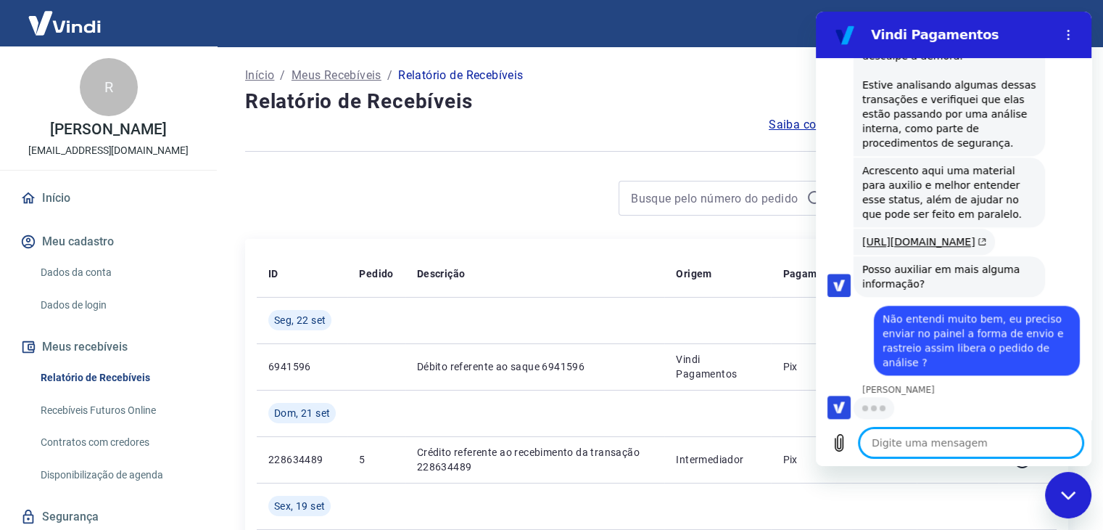
click at [902, 438] on textarea at bounding box center [971, 442] width 223 height 29
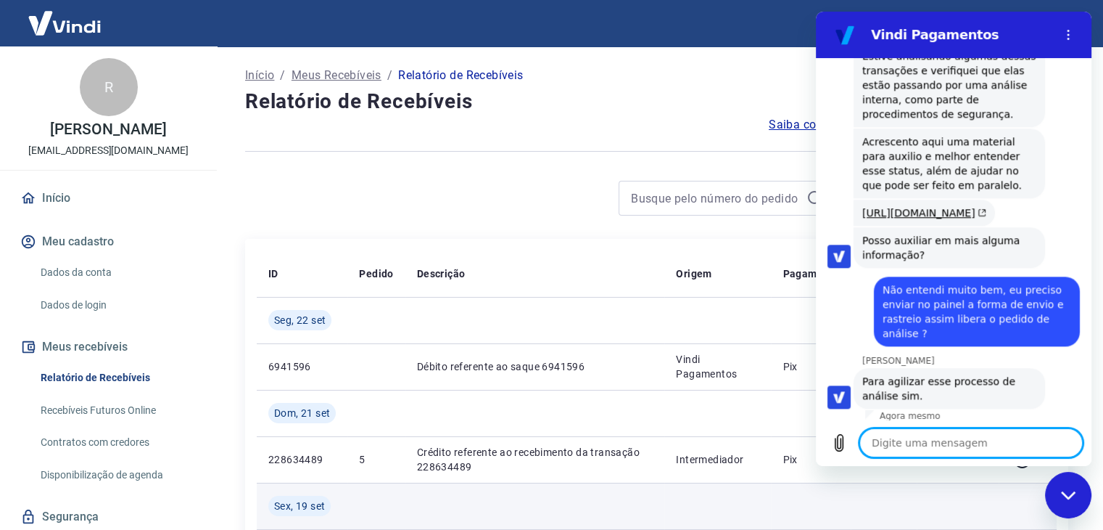
scroll to position [1575, 0]
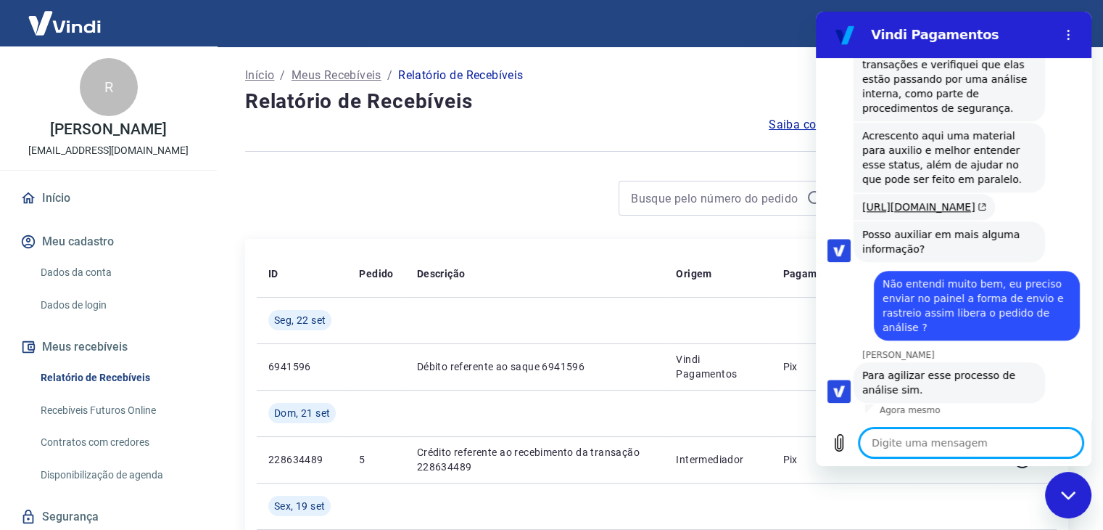
click at [914, 444] on textarea at bounding box center [971, 442] width 223 height 29
click at [916, 443] on textarea at bounding box center [971, 442] width 223 height 29
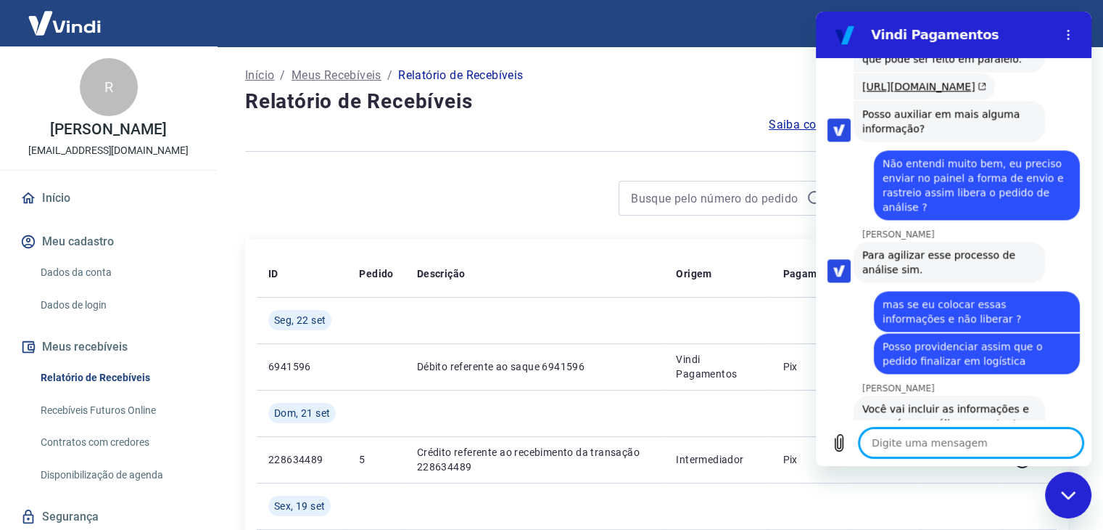
scroll to position [1856, 0]
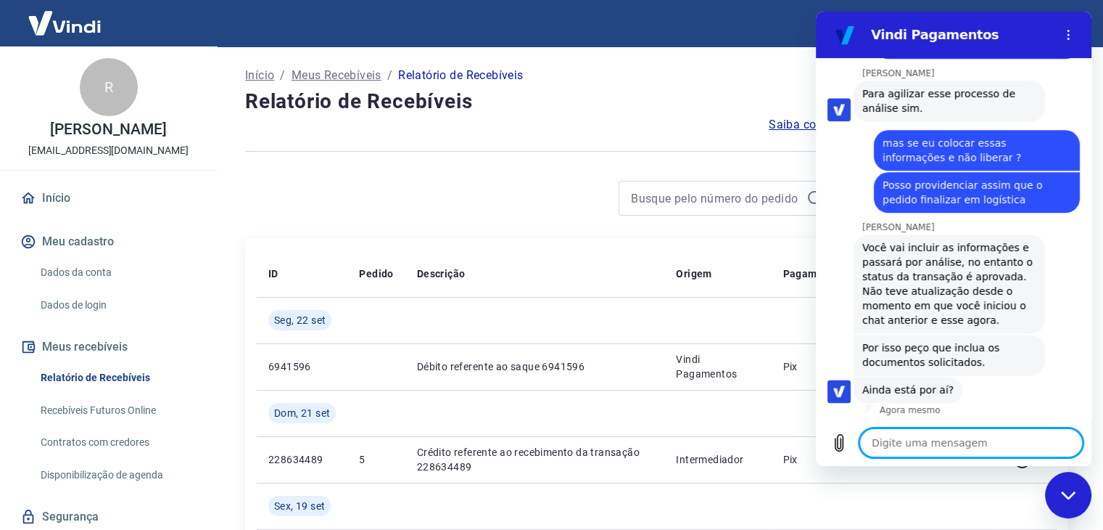
click at [934, 440] on textarea at bounding box center [971, 442] width 223 height 29
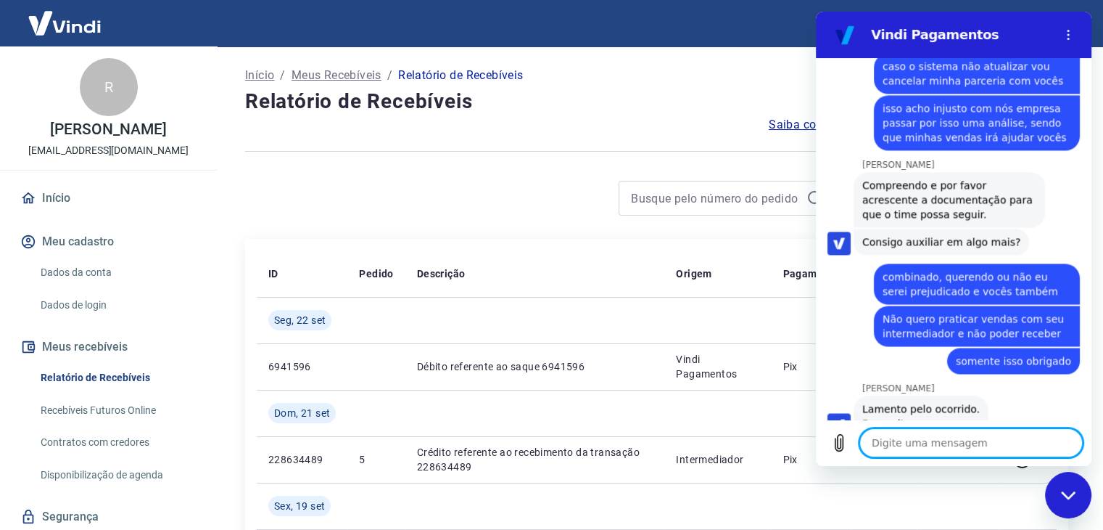
scroll to position [2371, 0]
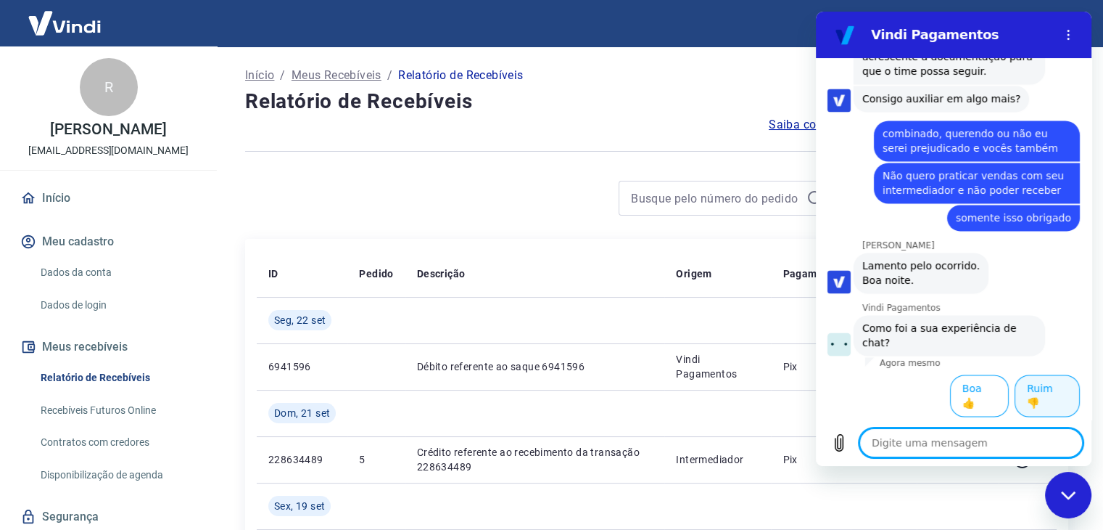
click at [1029, 406] on button "Ruim 👎" at bounding box center [1047, 395] width 65 height 42
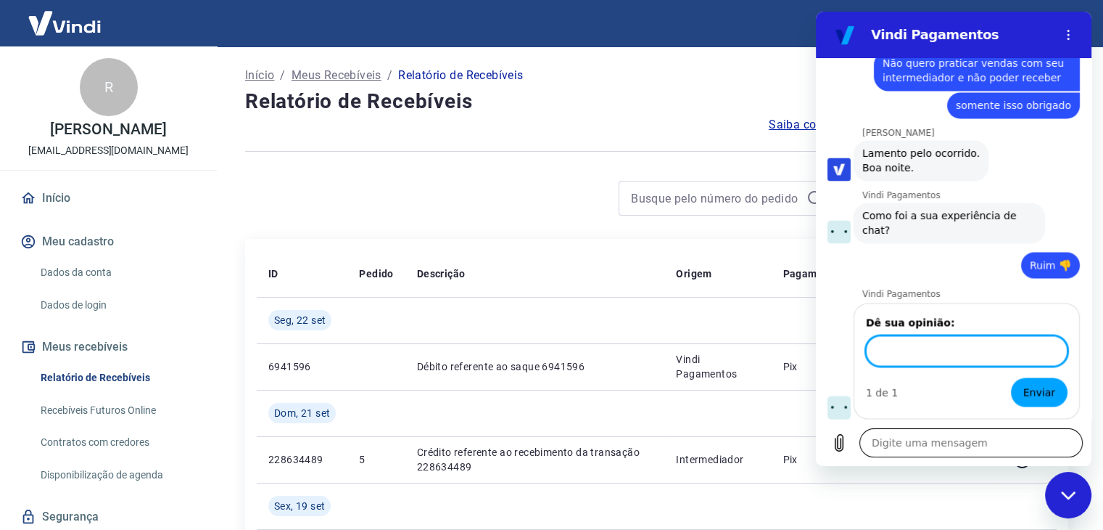
scroll to position [2496, 0]
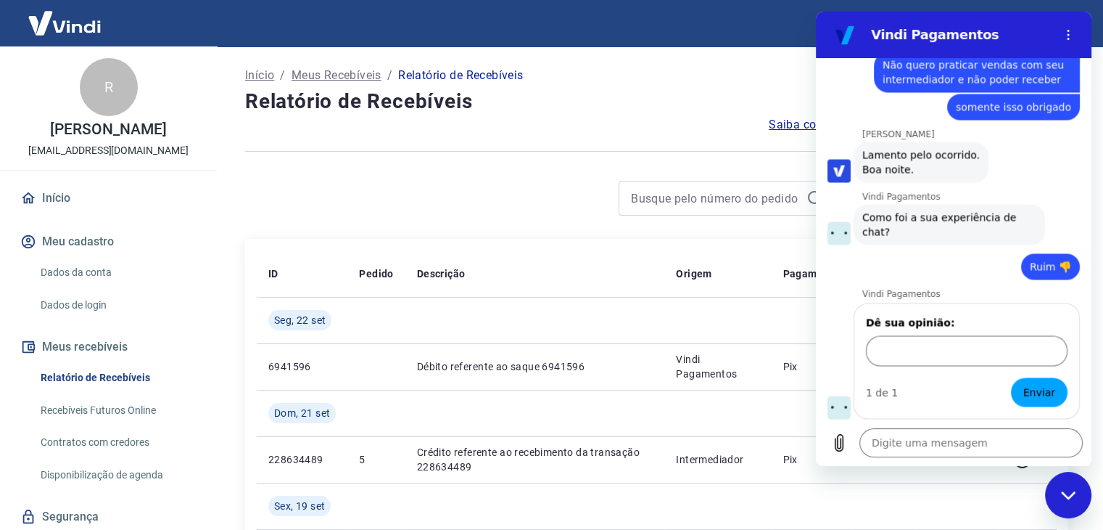
click at [1066, 498] on icon "Fechar janela de mensagens" at bounding box center [1068, 494] width 15 height 9
